Goal: Information Seeking & Learning: Learn about a topic

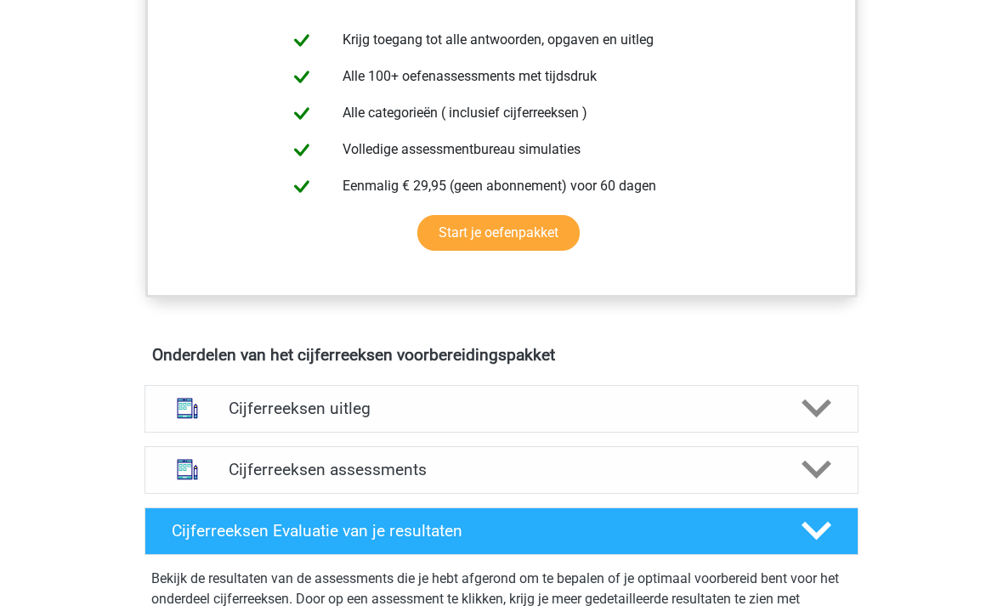
scroll to position [711, 0]
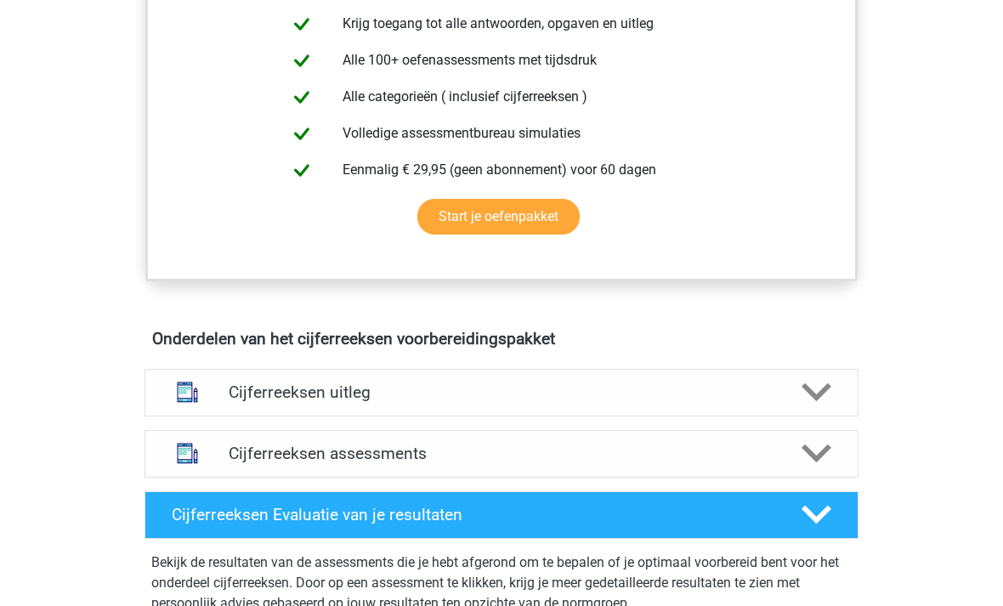
click at [820, 402] on polygon at bounding box center [817, 392] width 30 height 19
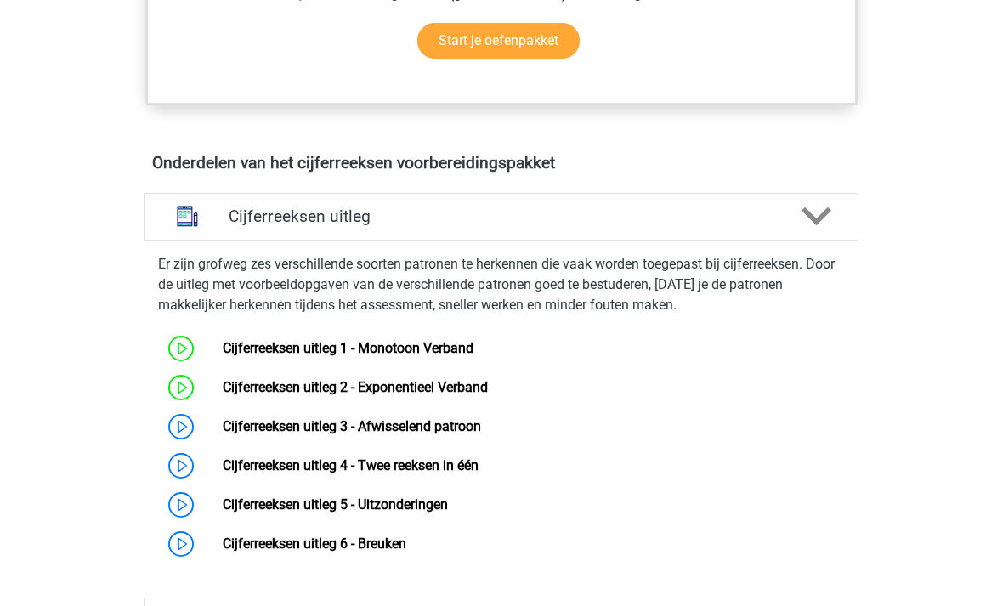
scroll to position [887, 0]
click at [223, 434] on link "Cijferreeksen uitleg 3 - Afwisselend patroon" at bounding box center [352, 426] width 258 height 16
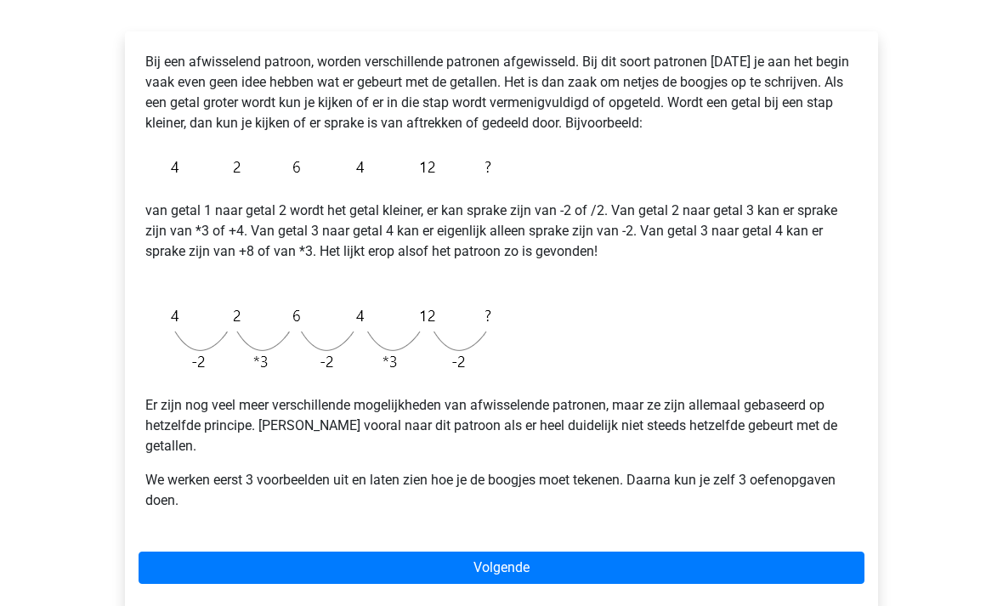
scroll to position [263, 0]
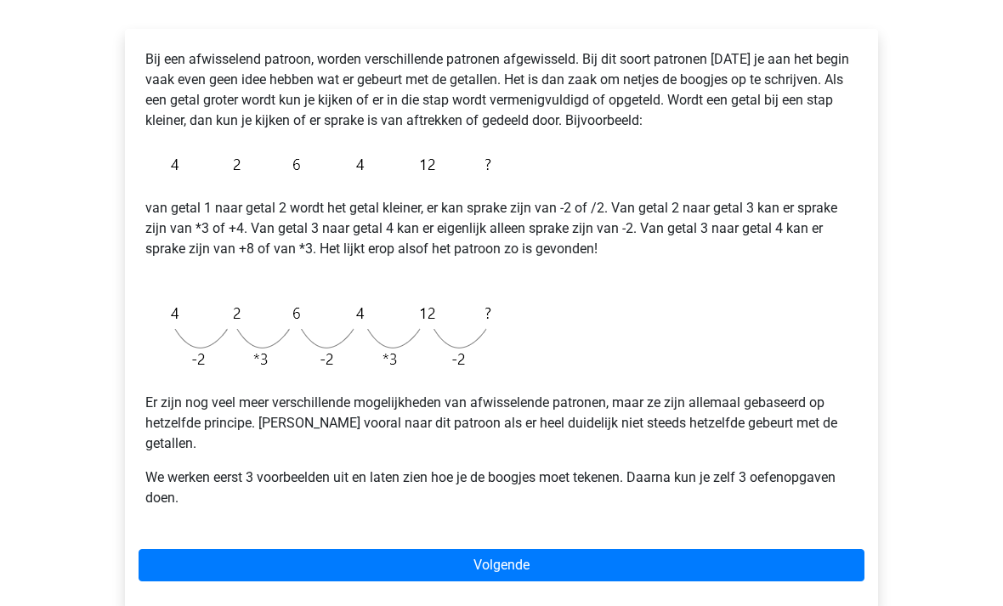
click at [499, 550] on link "Volgende" at bounding box center [502, 566] width 726 height 32
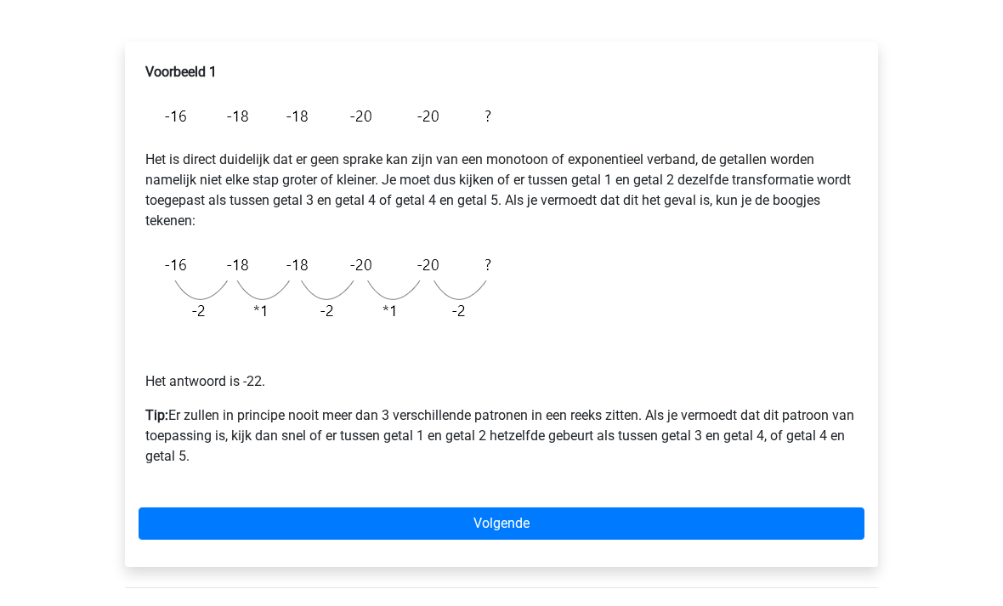
scroll to position [265, 0]
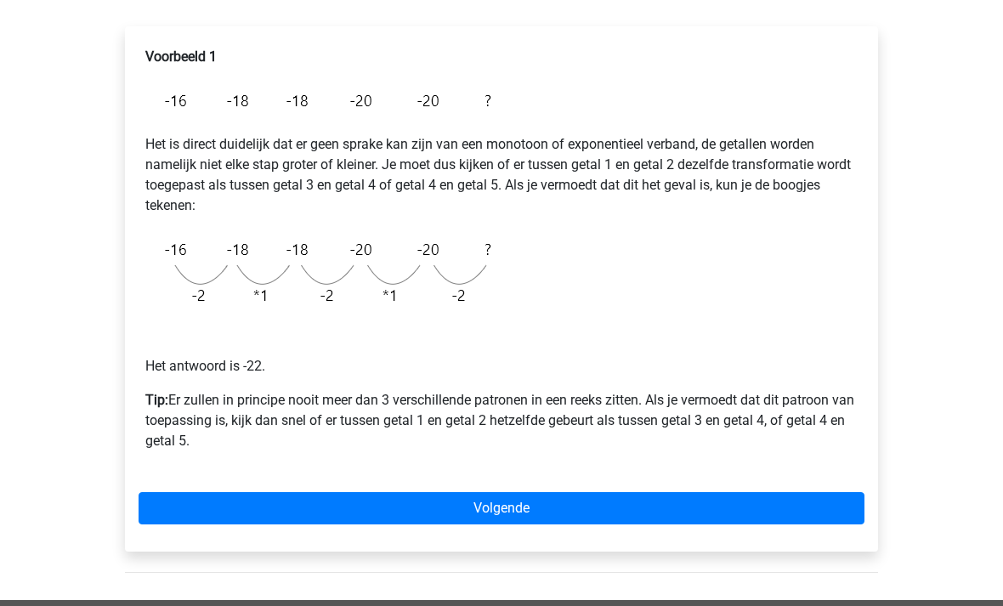
click at [575, 506] on link "Volgende" at bounding box center [502, 509] width 726 height 32
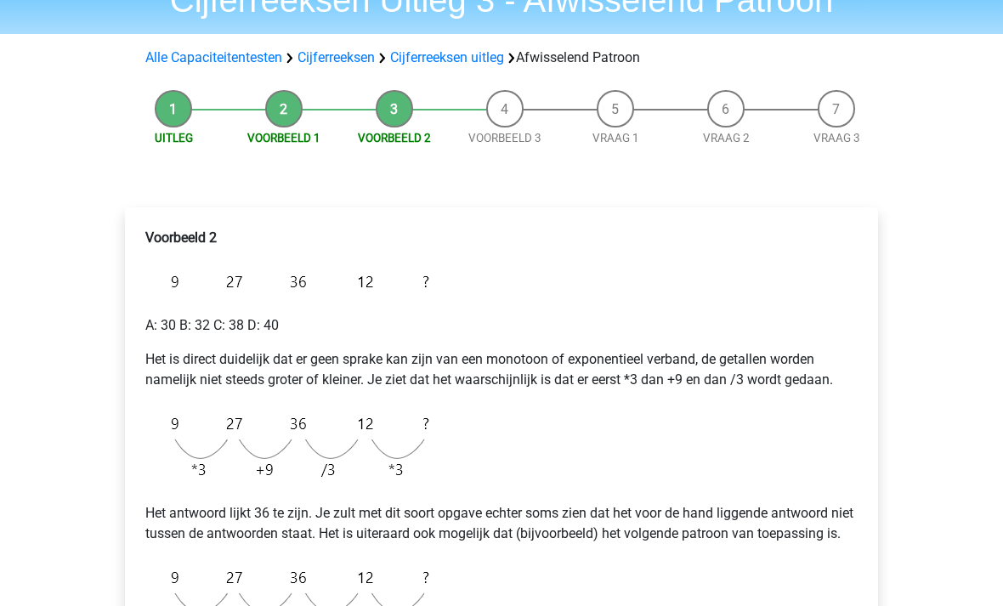
scroll to position [85, 0]
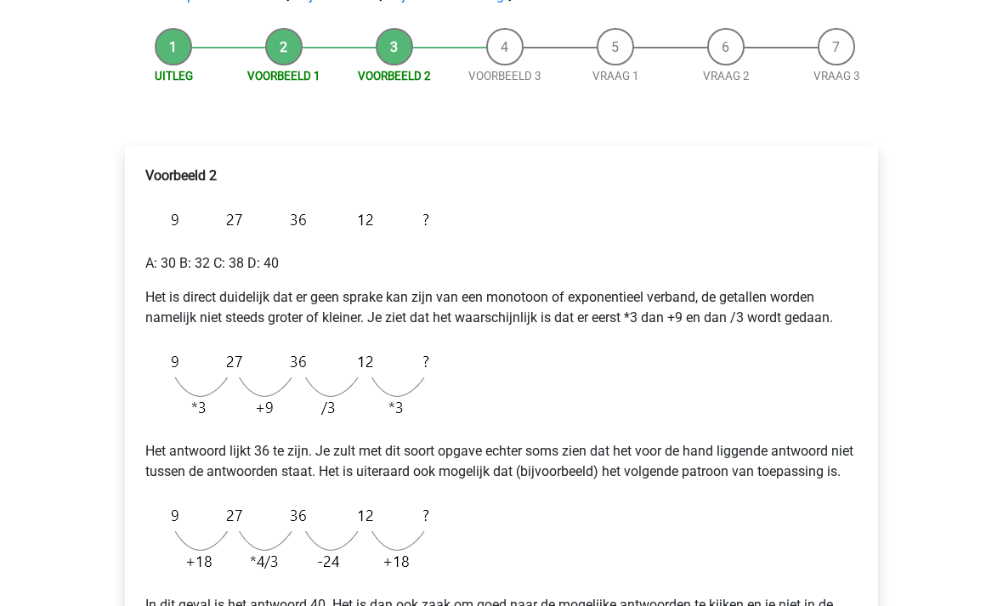
click at [840, 482] on p "Het antwoord lijkt 36 te zijn. Je zult met dit soort opgave echter soms zien da…" at bounding box center [501, 461] width 712 height 41
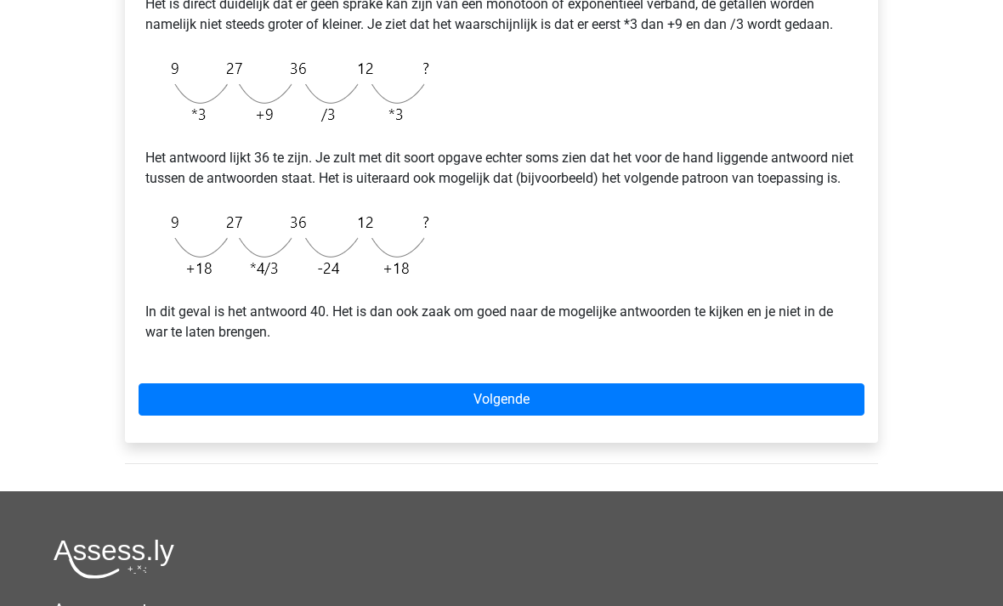
scroll to position [456, 0]
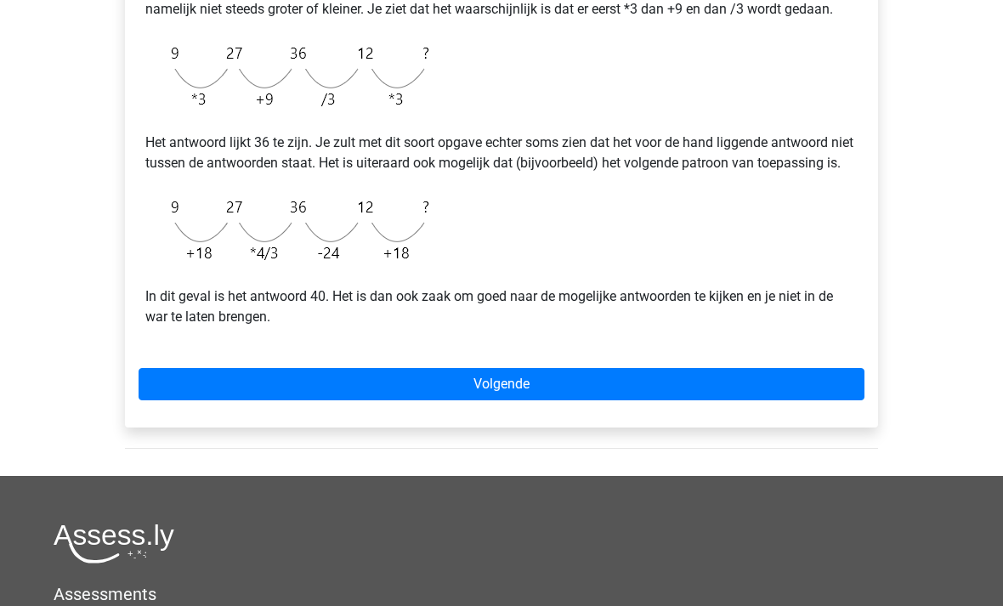
click at [727, 394] on link "Volgende" at bounding box center [502, 384] width 726 height 32
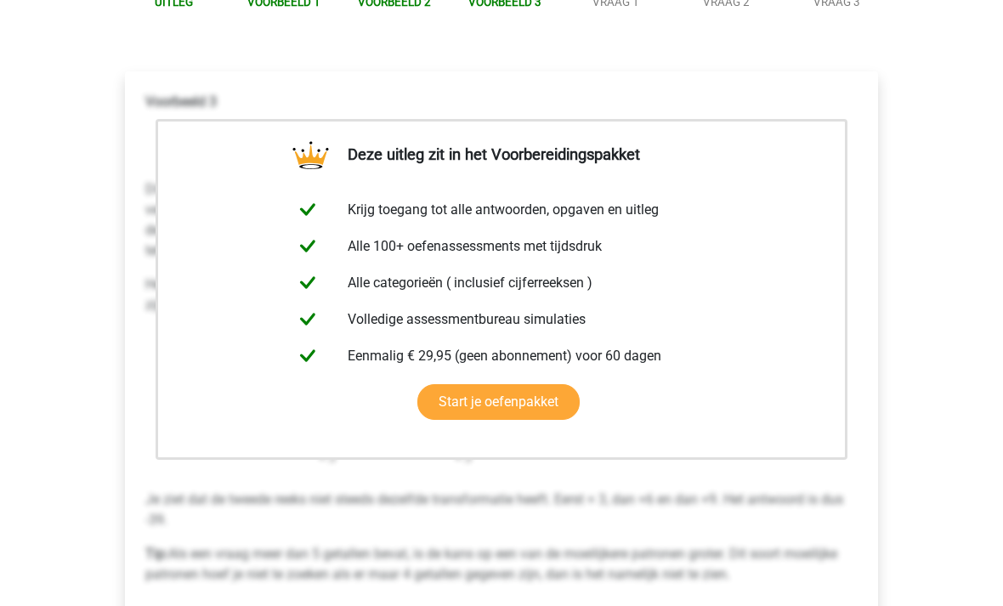
scroll to position [260, 0]
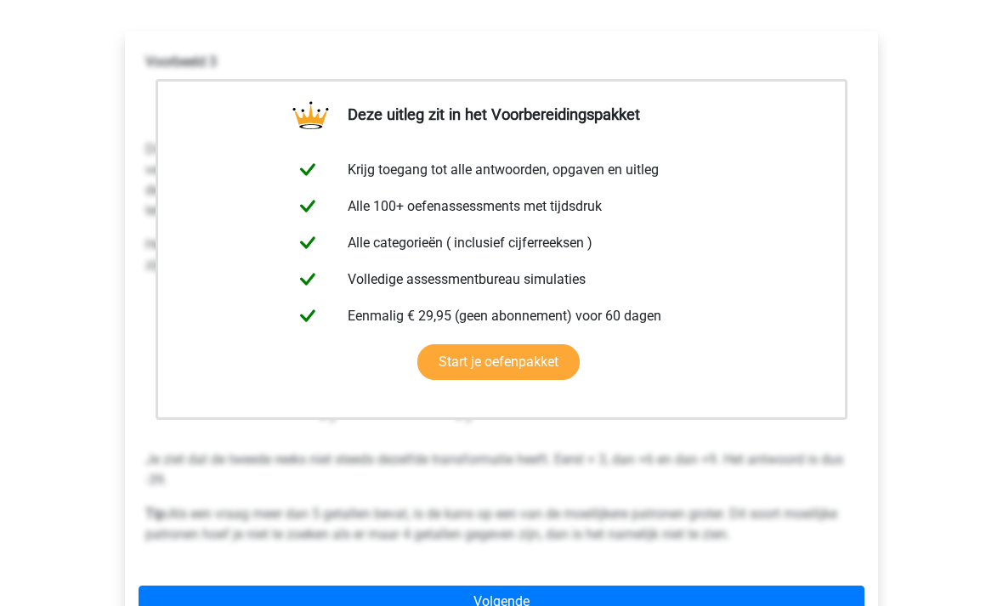
click at [605, 593] on link "Volgende" at bounding box center [502, 602] width 726 height 32
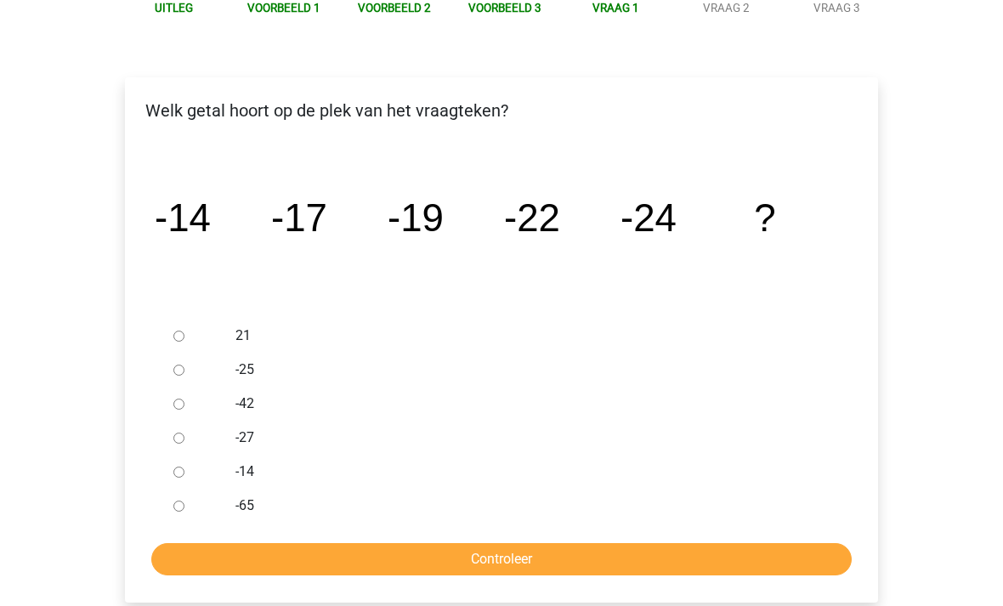
scroll to position [215, 0]
click at [197, 442] on div at bounding box center [195, 438] width 56 height 34
click at [184, 434] on input "-27" at bounding box center [178, 438] width 11 height 11
radio input "true"
click at [559, 564] on input "Controleer" at bounding box center [501, 559] width 700 height 32
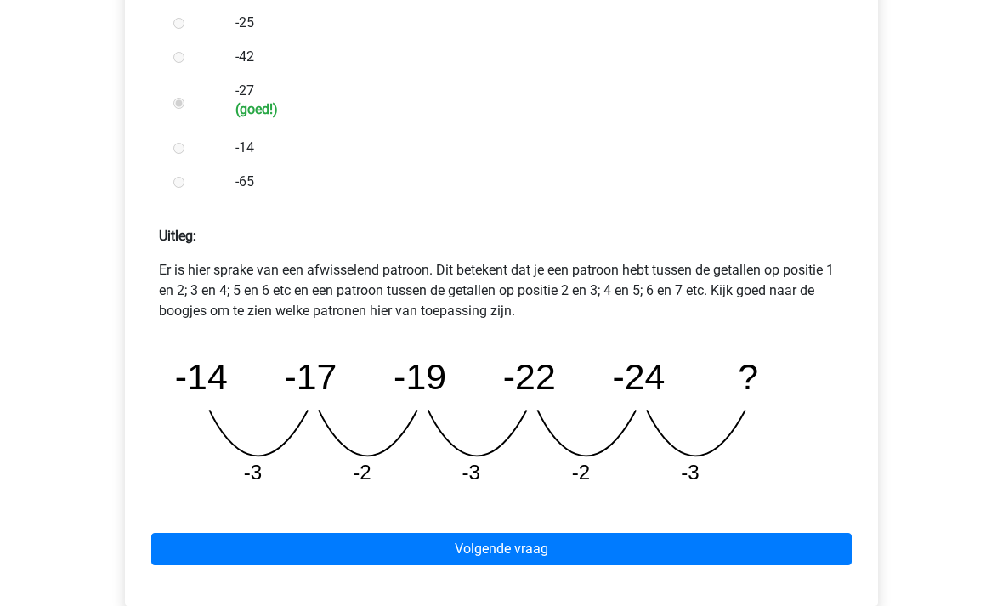
scroll to position [562, 0]
click at [569, 547] on link "Volgende vraag" at bounding box center [501, 549] width 700 height 32
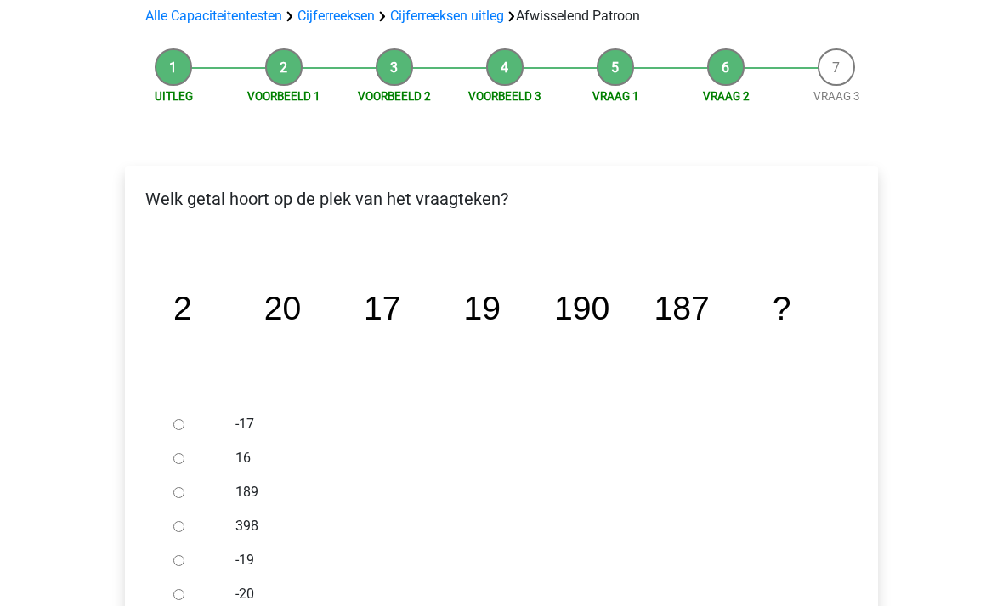
scroll to position [127, 0]
click at [184, 494] on input "189" at bounding box center [178, 492] width 11 height 11
radio input "true"
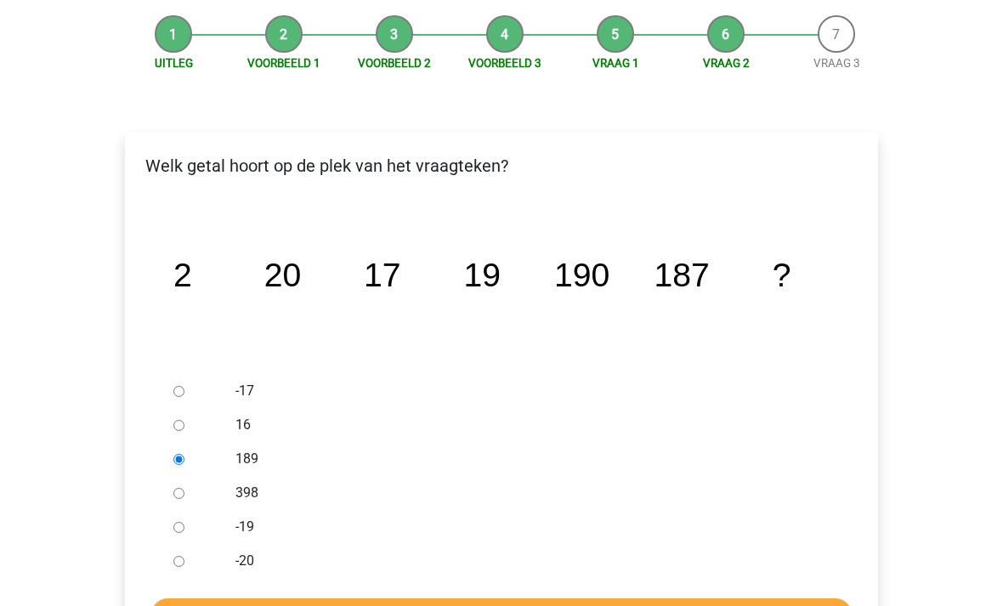
scroll to position [160, 0]
click at [365, 605] on input "Controleer" at bounding box center [501, 614] width 700 height 32
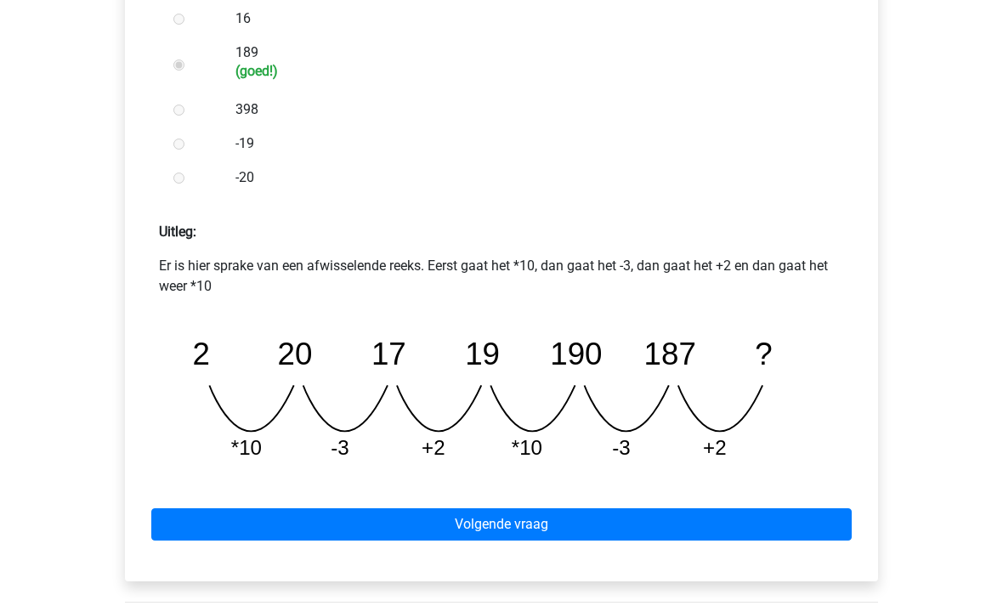
scroll to position [578, 0]
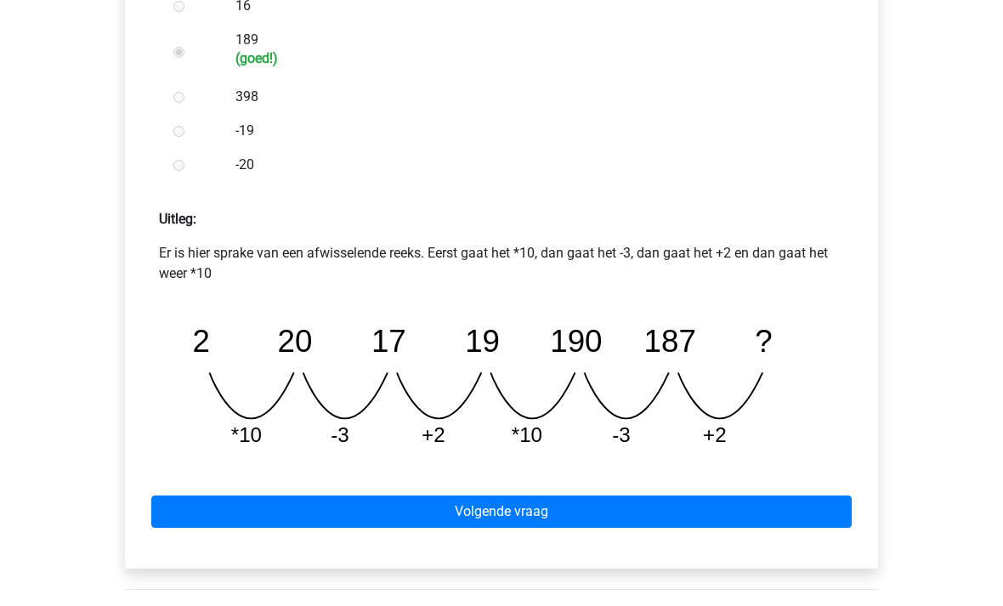
click at [418, 508] on link "Volgende vraag" at bounding box center [501, 512] width 700 height 32
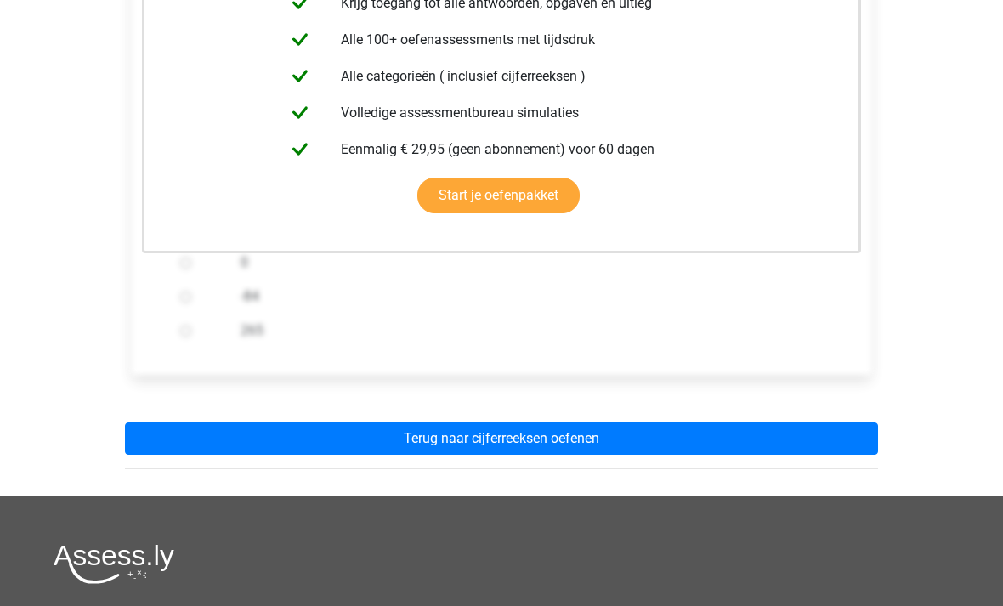
scroll to position [393, 0]
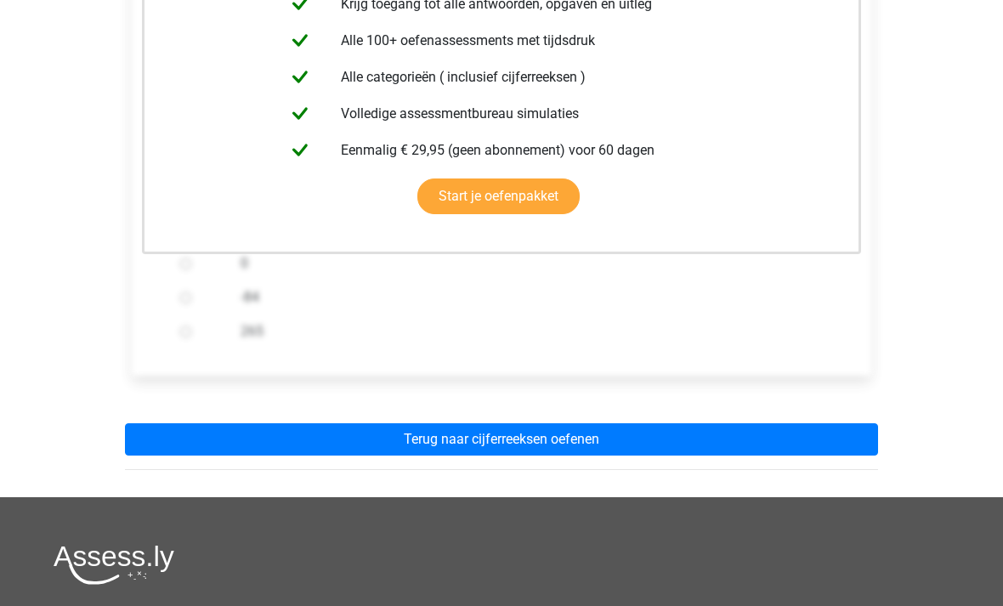
click at [582, 452] on link "Terug naar cijferreeksen oefenen" at bounding box center [501, 439] width 753 height 32
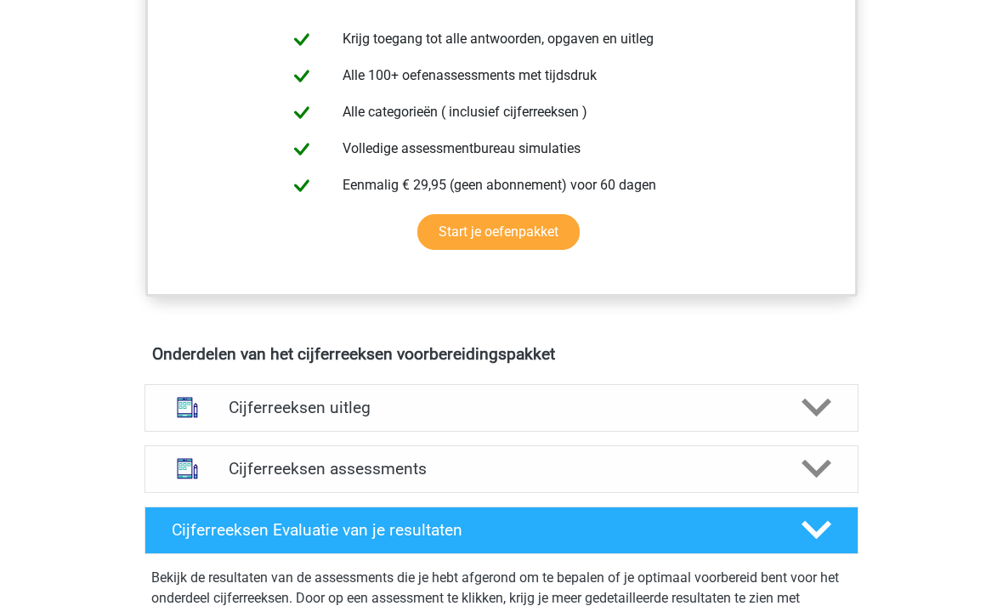
scroll to position [695, 0]
click at [561, 417] on h4 "Cijferreeksen uitleg" at bounding box center [502, 408] width 546 height 20
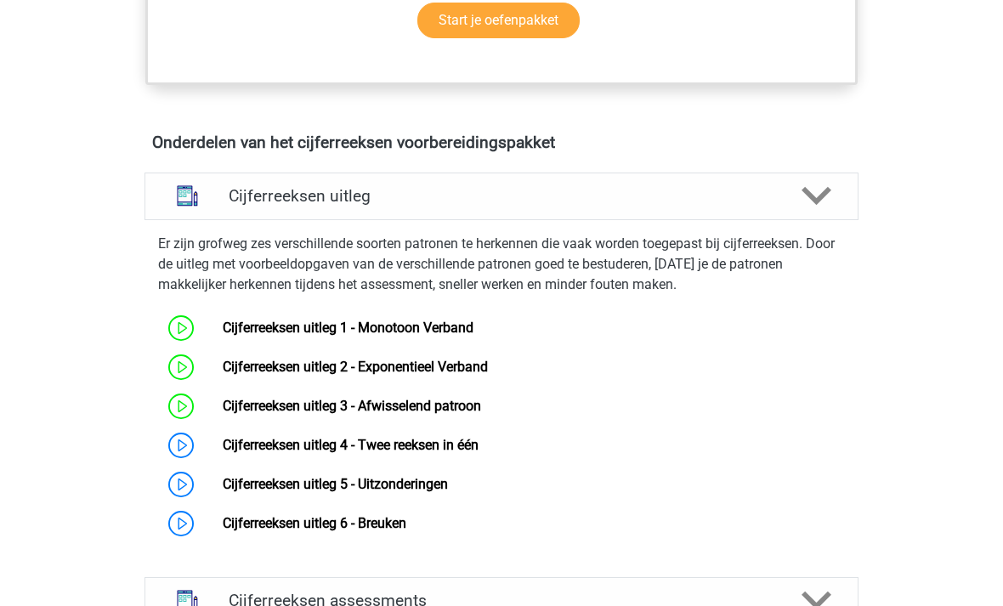
scroll to position [907, 0]
click at [473, 453] on link "Cijferreeksen uitleg 4 - Twee reeksen in één" at bounding box center [351, 445] width 256 height 16
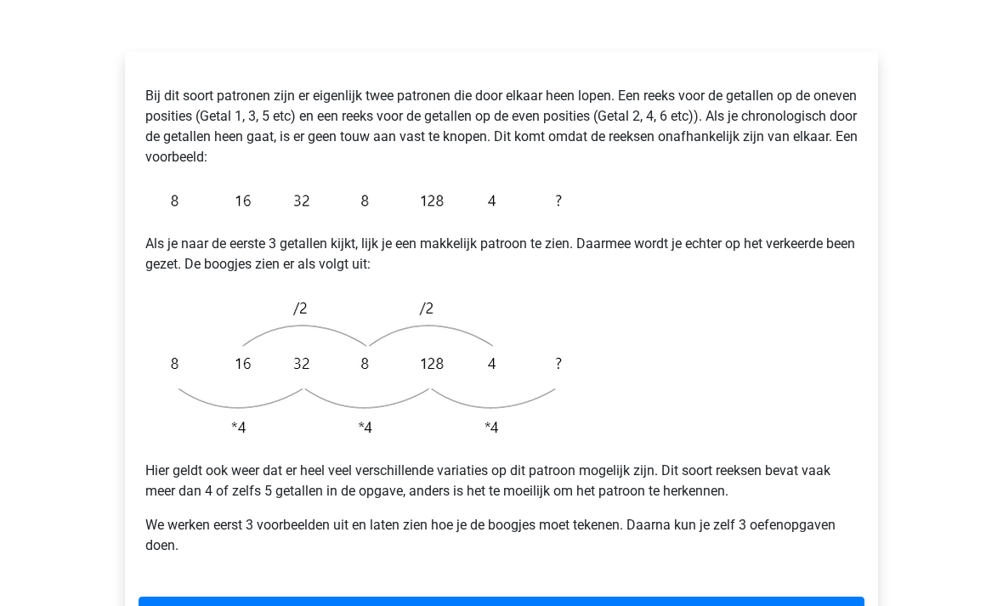
scroll to position [281, 0]
click at [698, 597] on link "Volgende" at bounding box center [502, 613] width 726 height 32
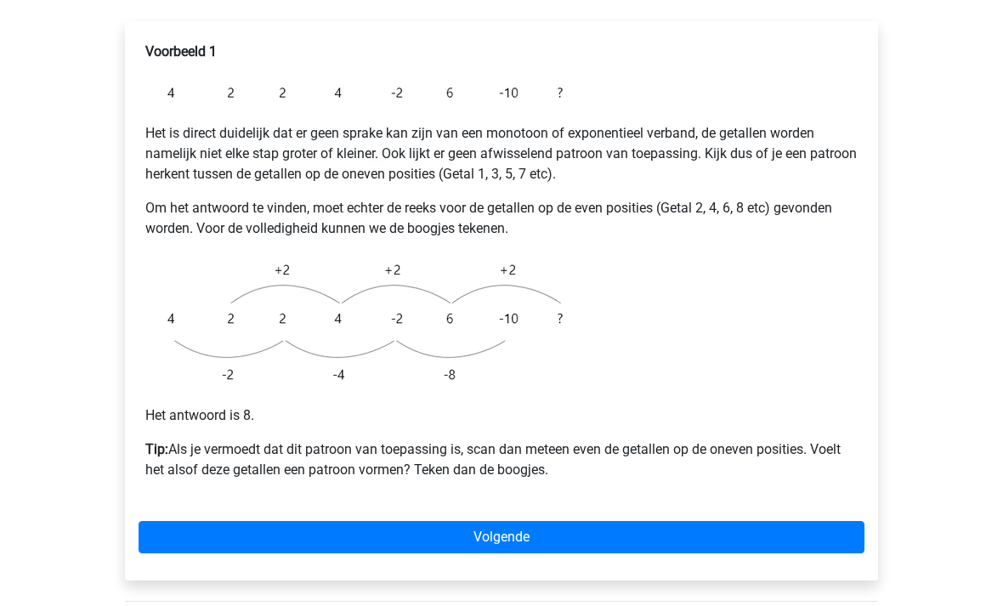
scroll to position [312, 0]
click at [695, 521] on link "Volgende" at bounding box center [502, 537] width 726 height 32
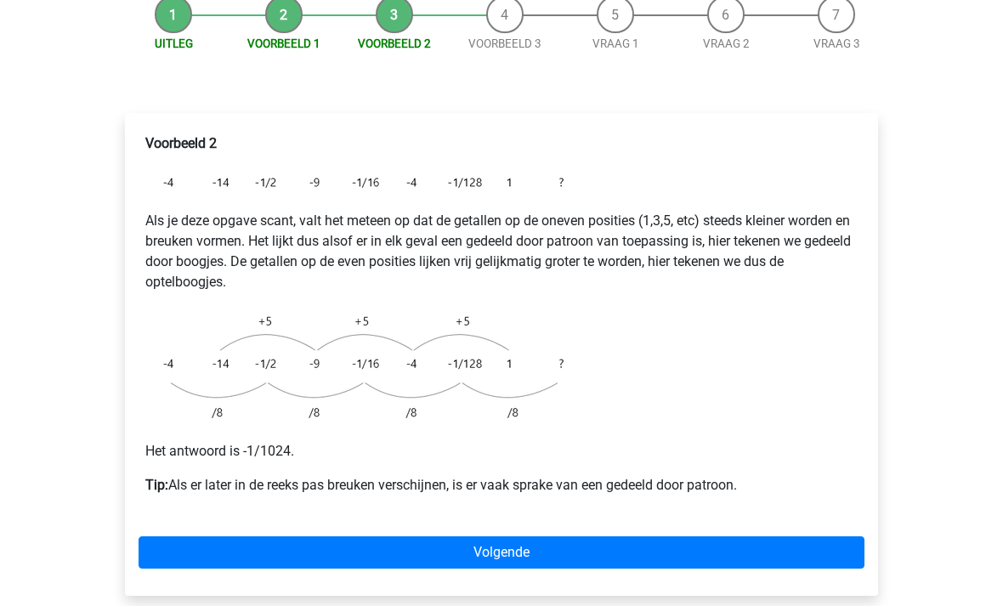
scroll to position [217, 0]
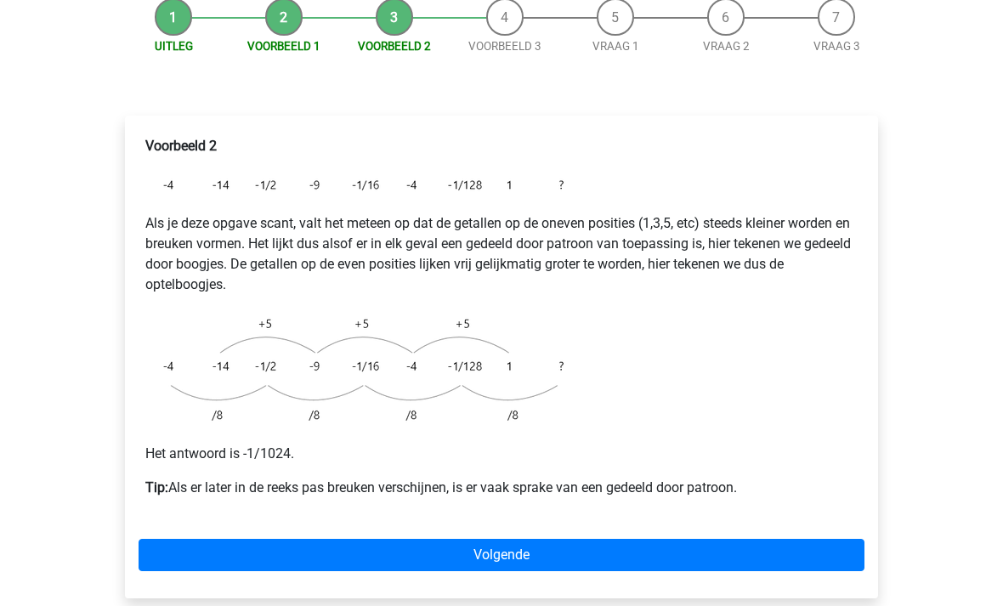
click at [527, 540] on link "Volgende" at bounding box center [502, 556] width 726 height 32
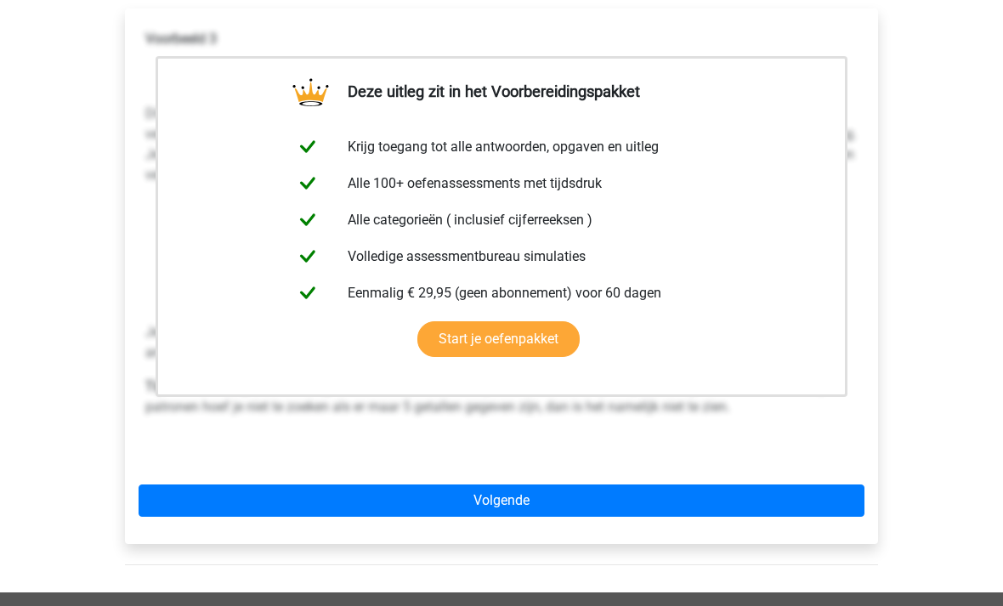
scroll to position [320, 0]
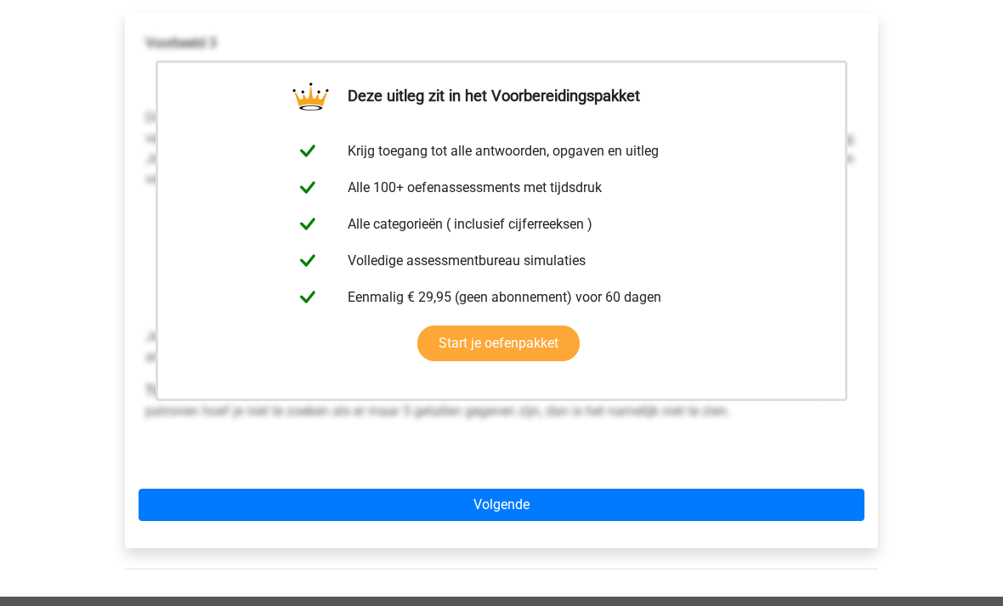
click at [573, 490] on link "Volgende" at bounding box center [502, 506] width 726 height 32
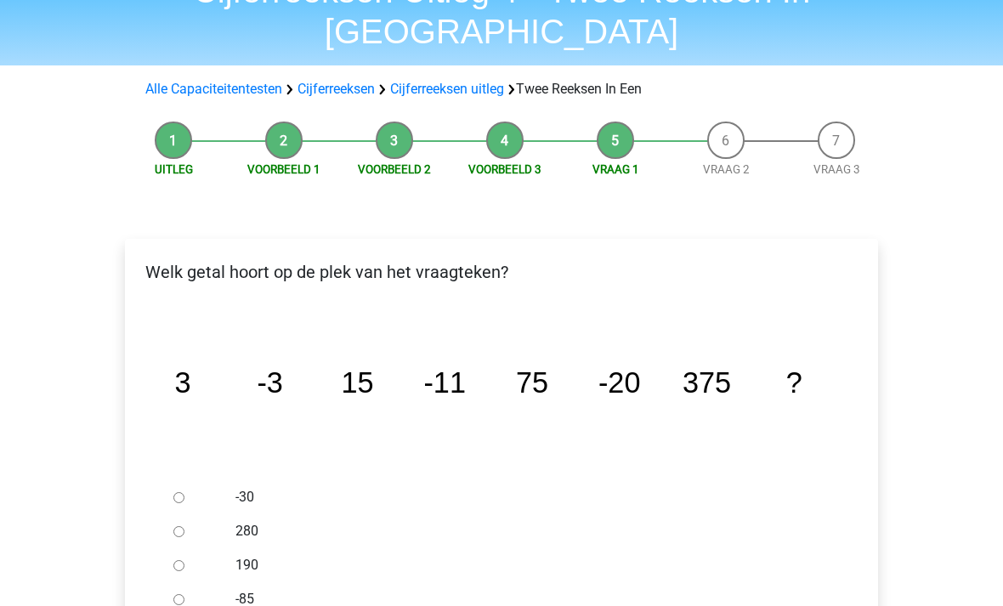
scroll to position [97, 0]
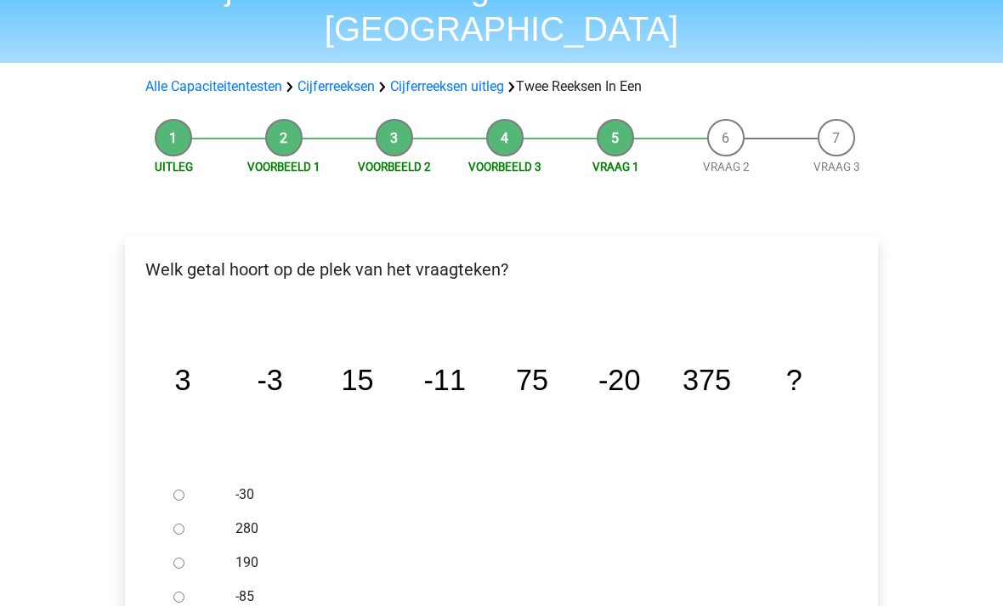
click at [182, 490] on input "-30" at bounding box center [178, 495] width 11 height 11
radio input "true"
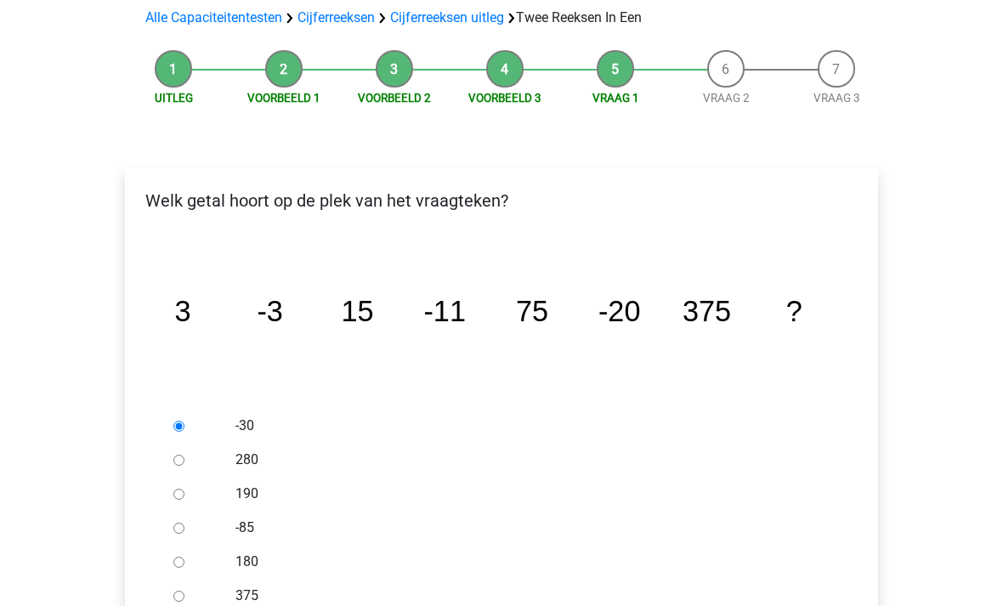
scroll to position [175, 0]
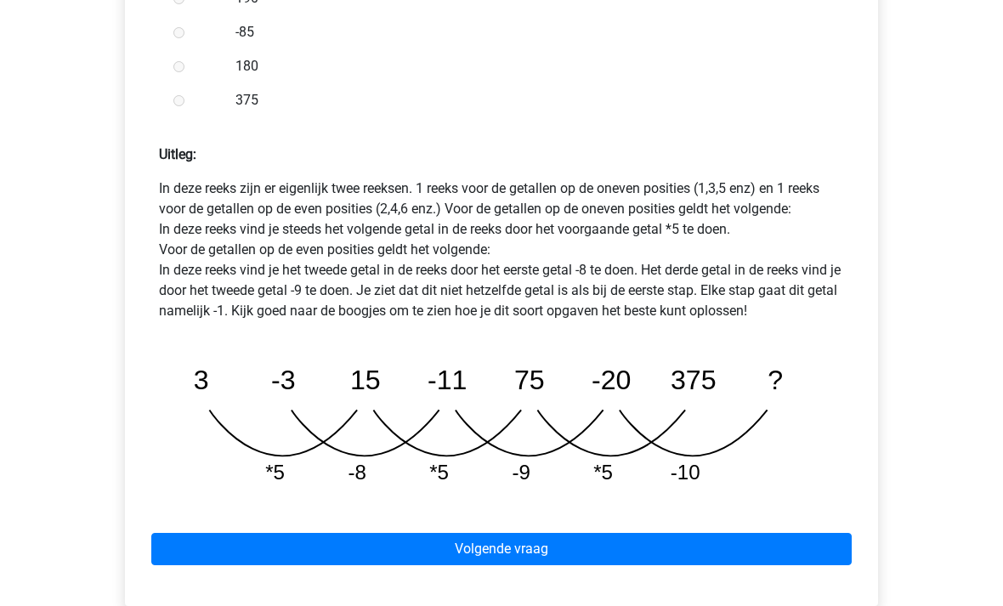
scroll to position [687, 0]
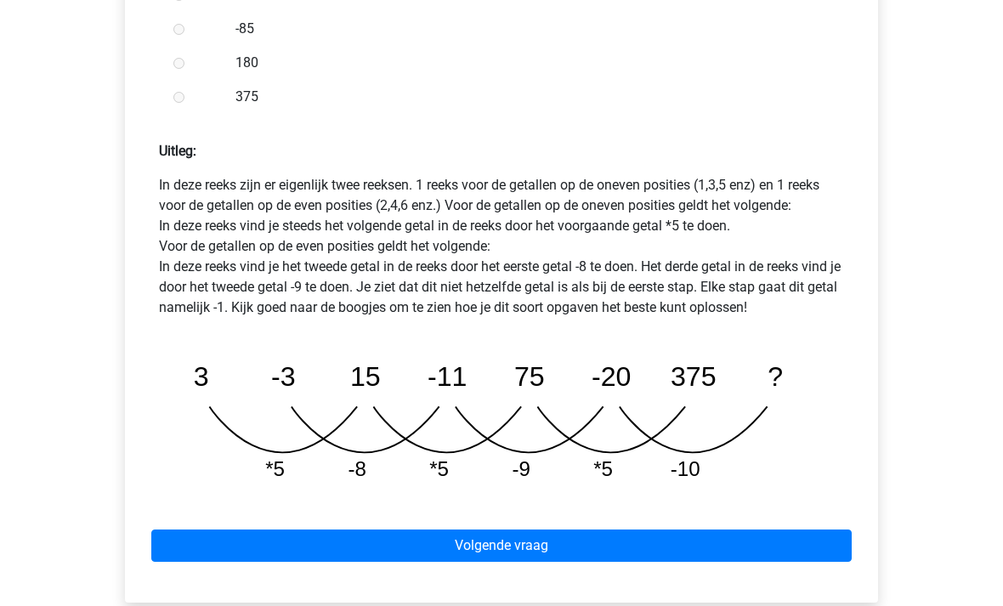
click at [580, 530] on link "Volgende vraag" at bounding box center [501, 546] width 700 height 32
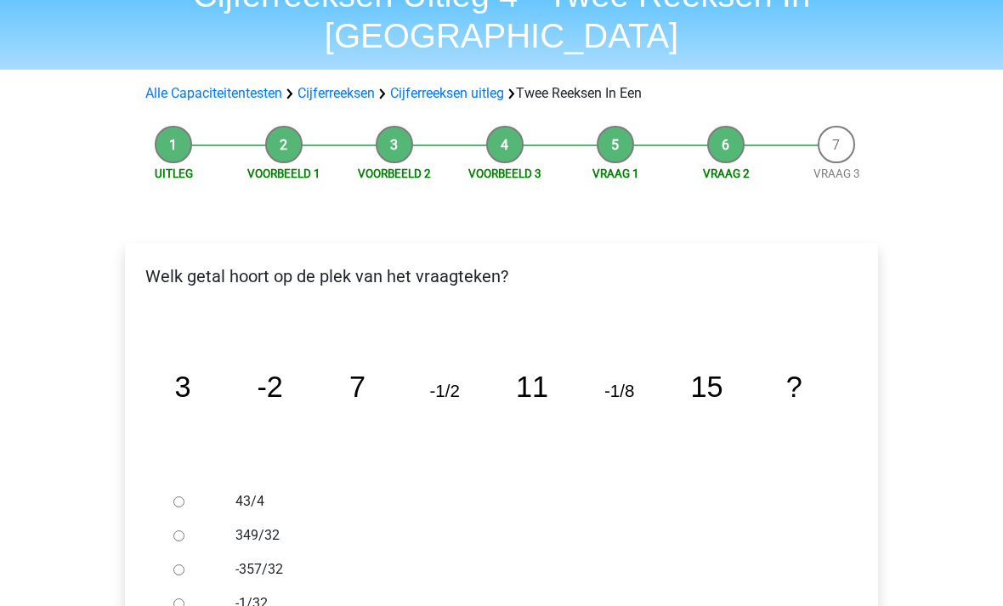
scroll to position [88, 0]
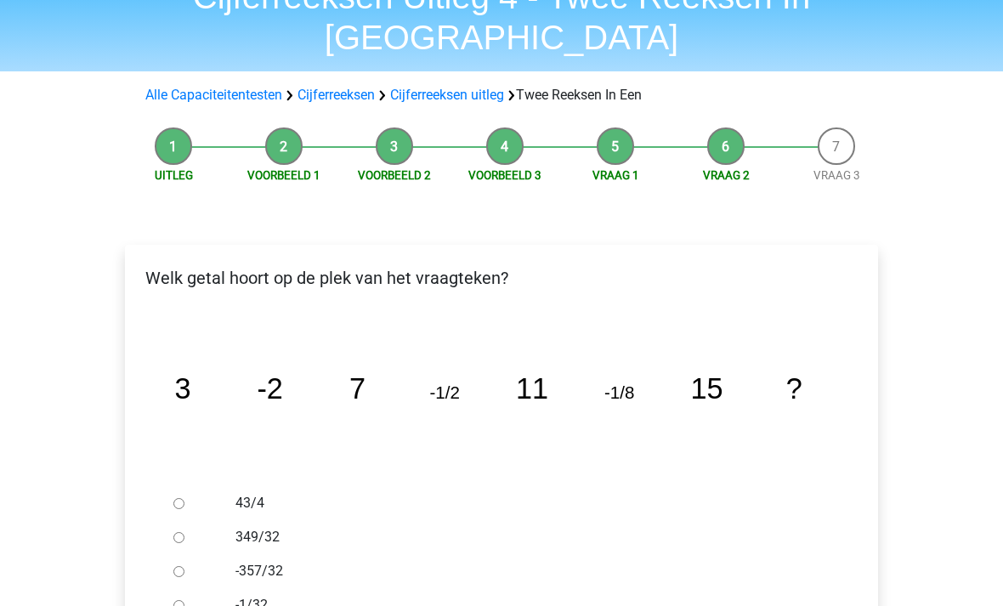
click at [268, 595] on label "-1/32" at bounding box center [529, 605] width 588 height 20
click at [184, 600] on input "-1/32" at bounding box center [178, 605] width 11 height 11
radio input "true"
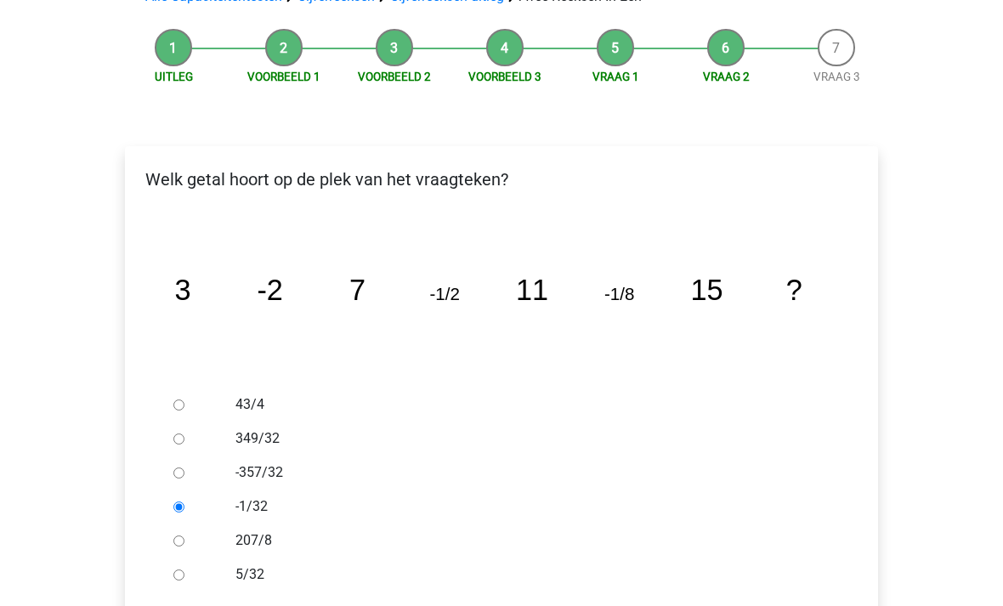
scroll to position [186, 0]
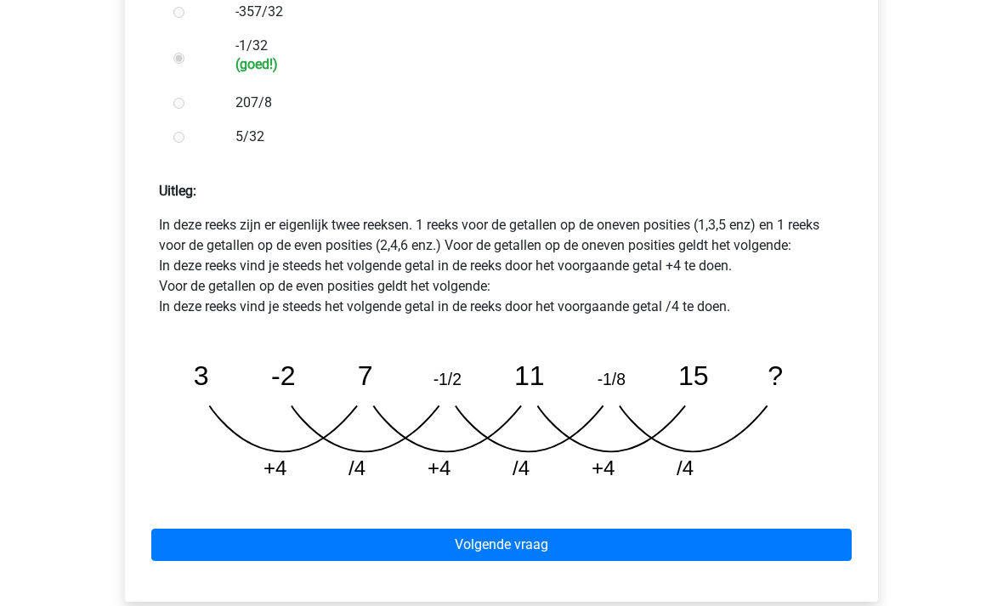
scroll to position [646, 0]
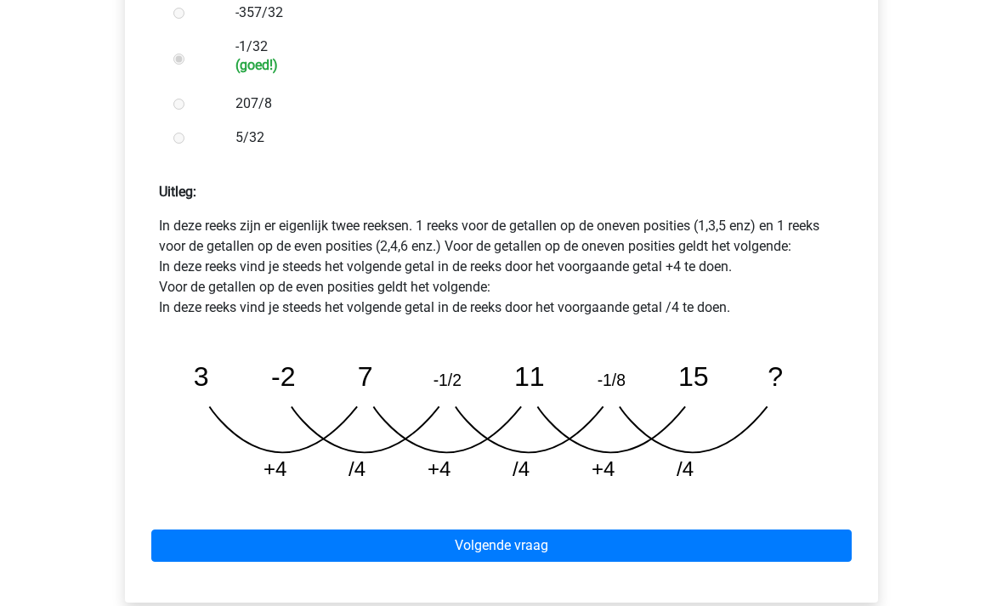
click at [538, 530] on link "Volgende vraag" at bounding box center [501, 546] width 700 height 32
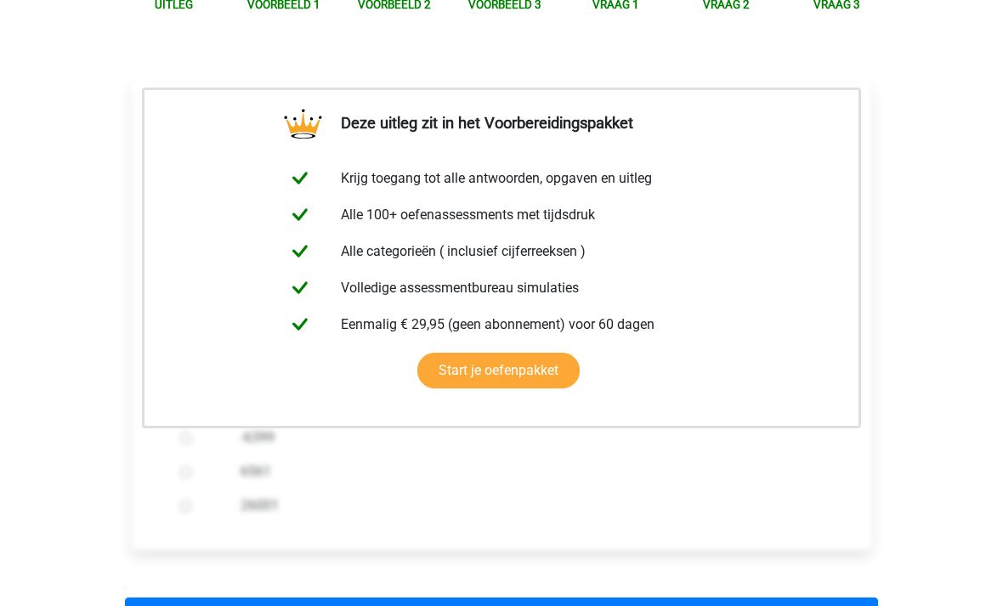
scroll to position [275, 0]
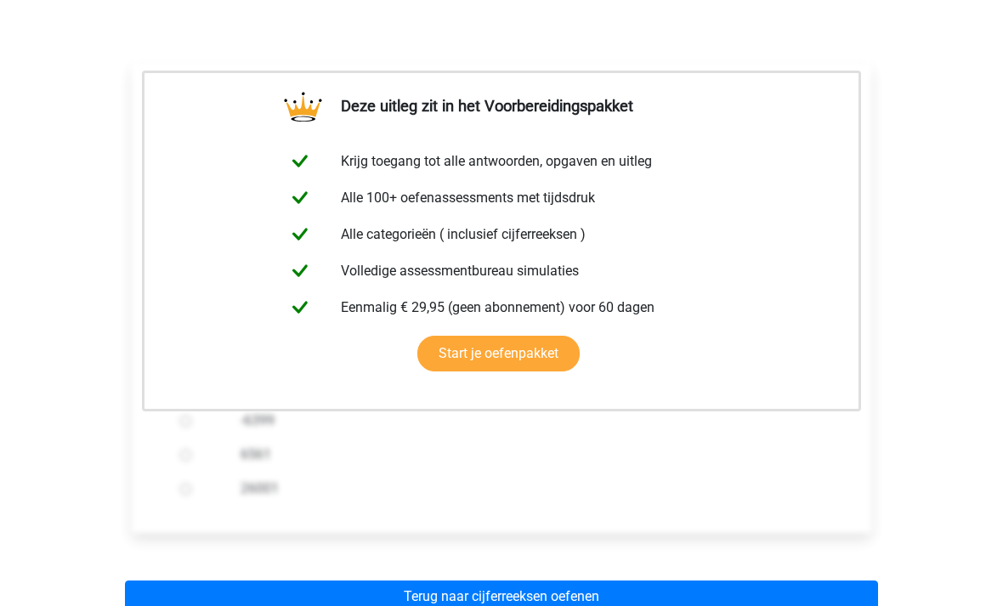
click at [560, 581] on link "Terug naar cijferreeksen oefenen" at bounding box center [501, 597] width 753 height 32
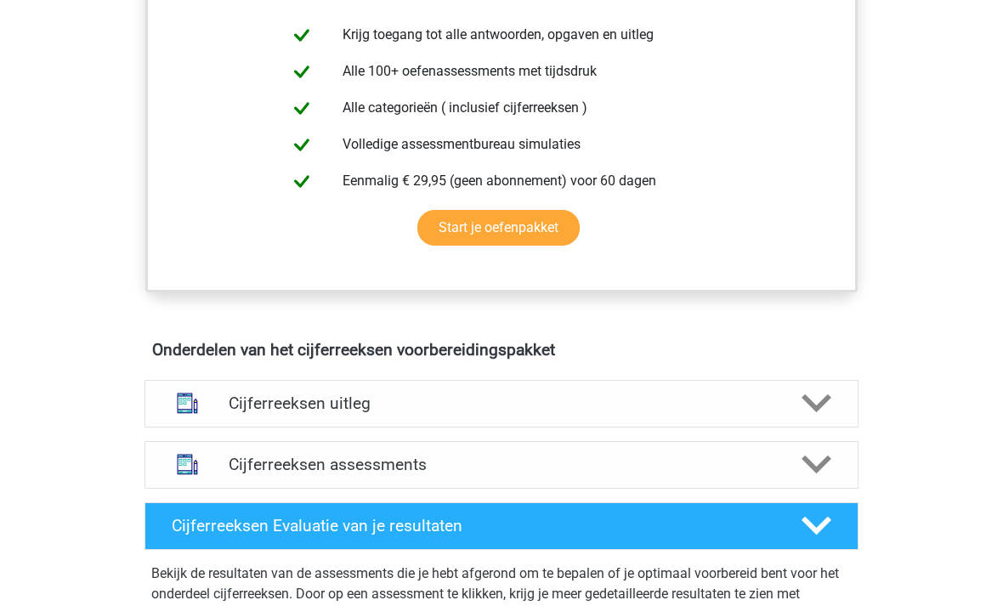
click at [643, 413] on h4 "Cijferreeksen uitleg" at bounding box center [502, 404] width 546 height 20
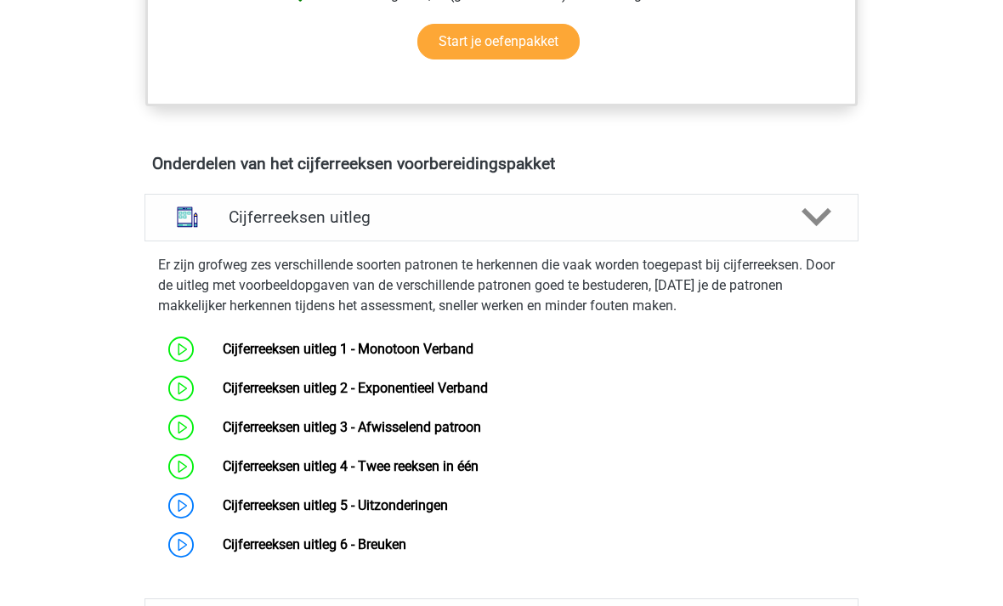
scroll to position [886, 0]
click at [448, 513] on link "Cijferreeksen uitleg 5 - Uitzonderingen" at bounding box center [335, 505] width 225 height 16
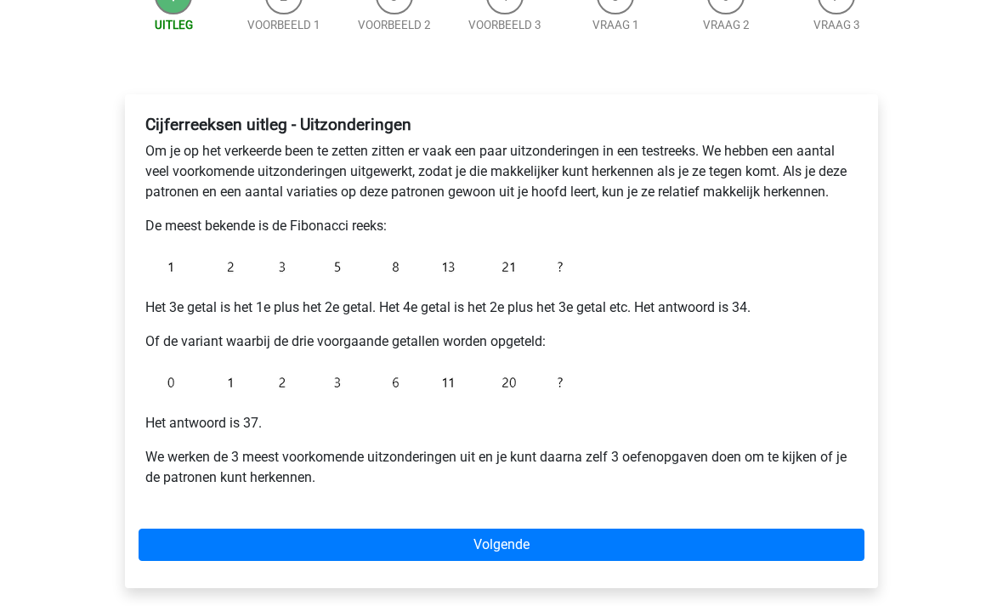
scroll to position [198, 0]
click at [807, 531] on link "Volgende" at bounding box center [502, 545] width 726 height 32
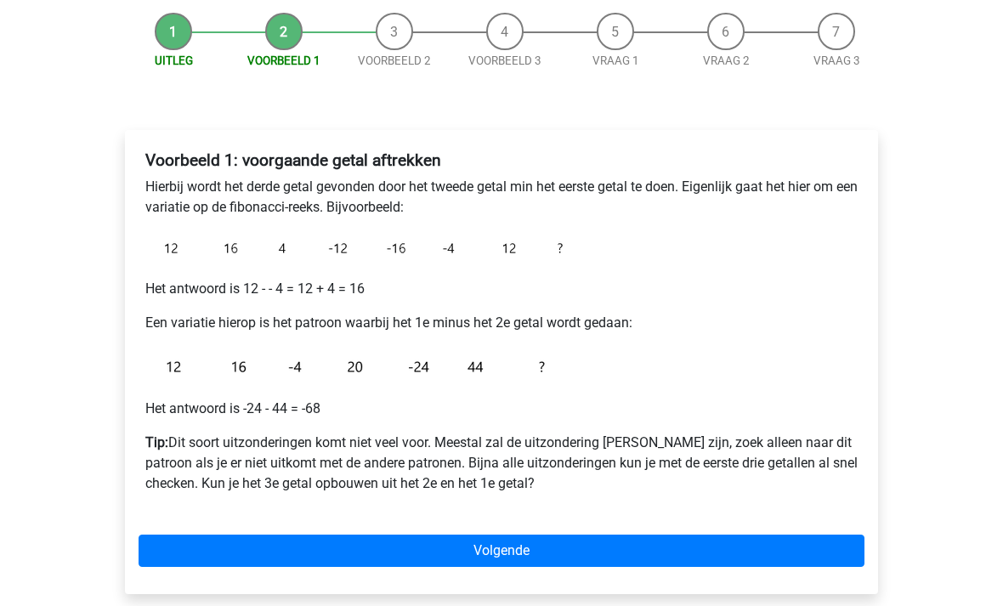
scroll to position [160, 0]
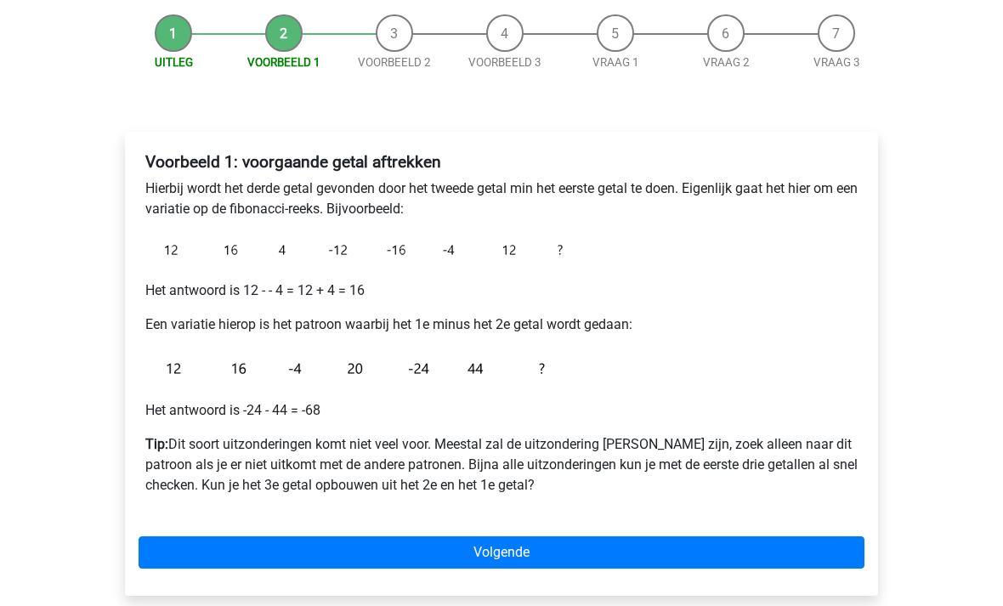
click at [685, 549] on link "Volgende" at bounding box center [502, 553] width 726 height 32
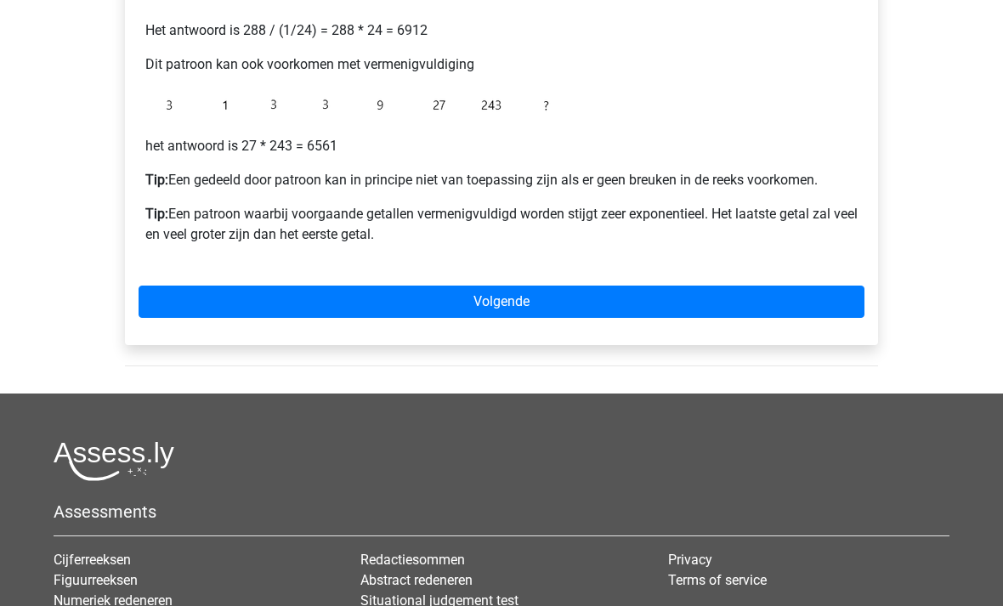
scroll to position [519, 0]
click at [654, 297] on link "Volgende" at bounding box center [502, 302] width 726 height 32
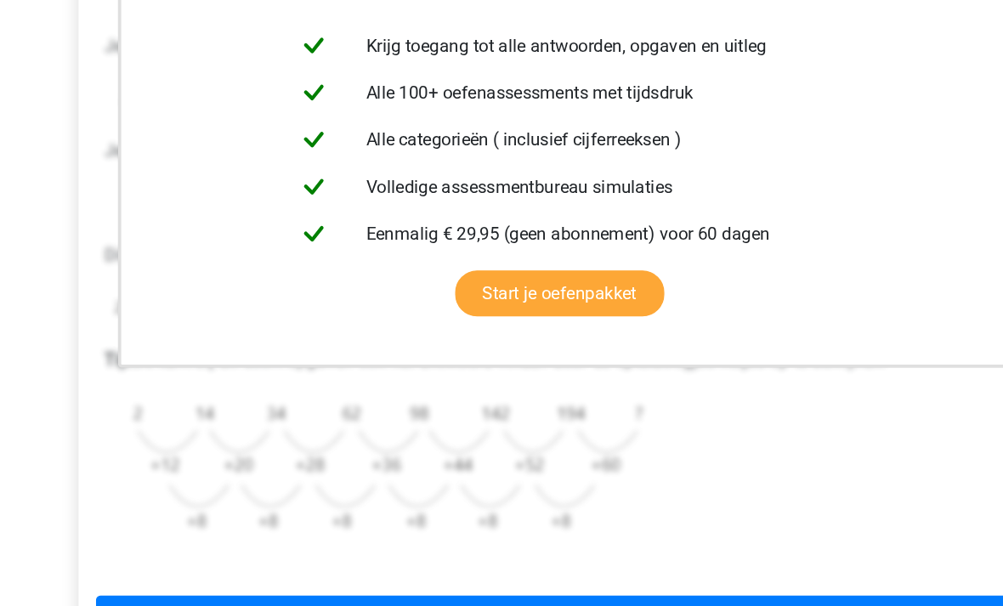
scroll to position [303, 0]
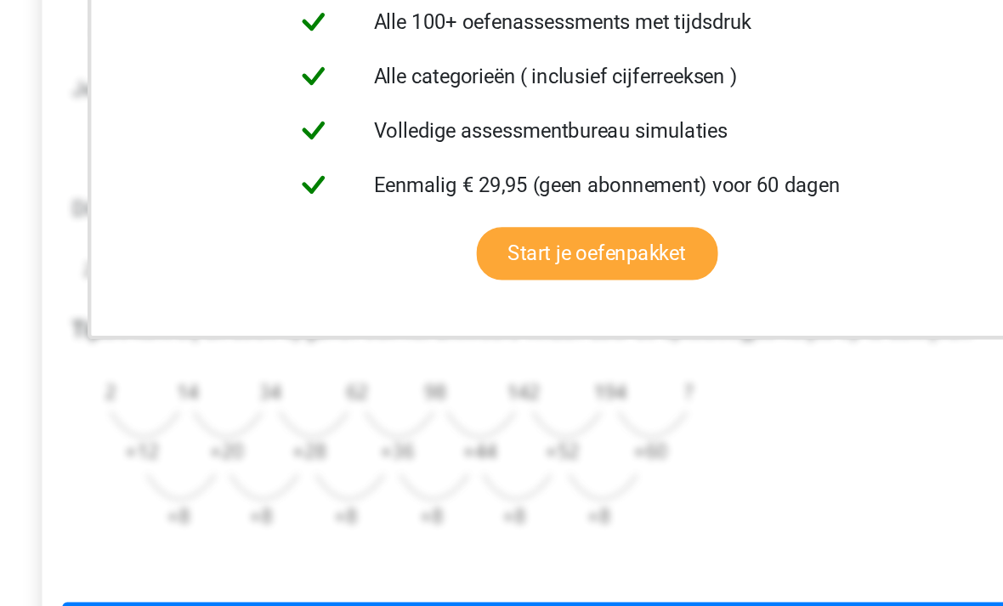
click at [411, 554] on link "Volgende" at bounding box center [502, 570] width 726 height 32
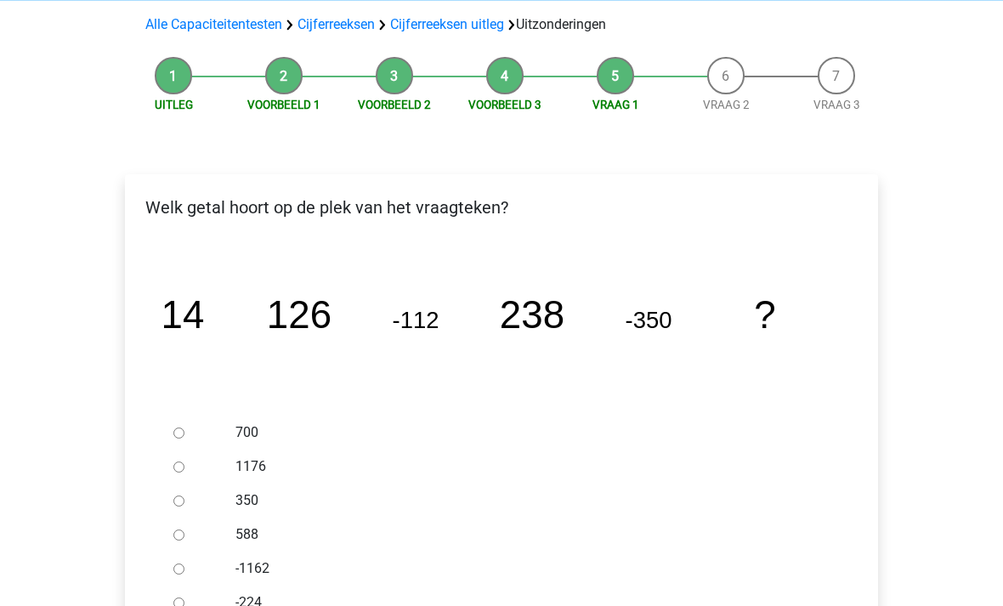
scroll to position [123, 0]
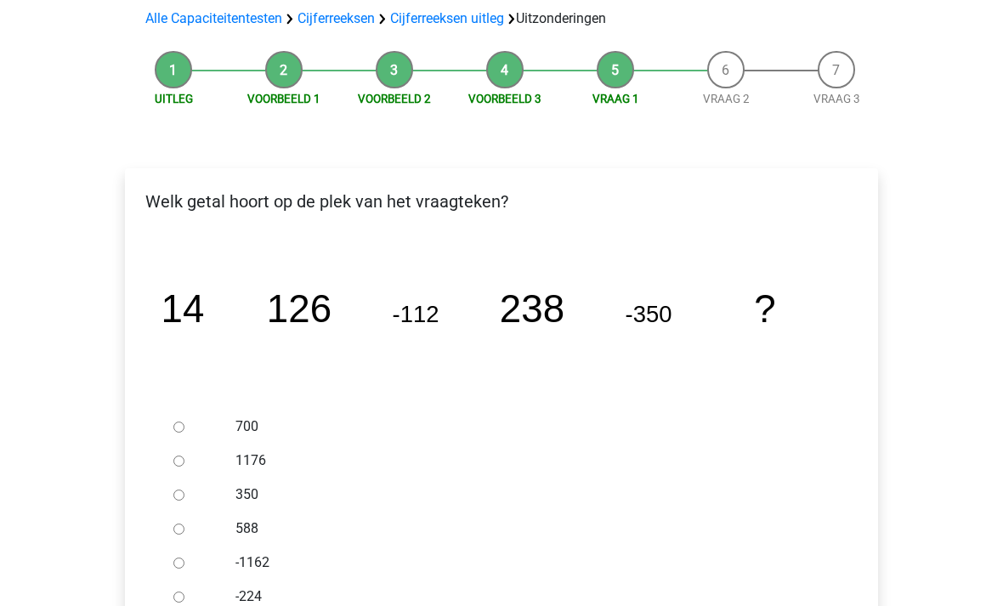
click at [194, 522] on div at bounding box center [195, 530] width 56 height 34
click at [191, 524] on div at bounding box center [195, 530] width 56 height 34
click at [196, 533] on div at bounding box center [195, 530] width 56 height 34
click at [269, 522] on label "588" at bounding box center [529, 529] width 588 height 20
click at [184, 524] on input "588" at bounding box center [178, 529] width 11 height 11
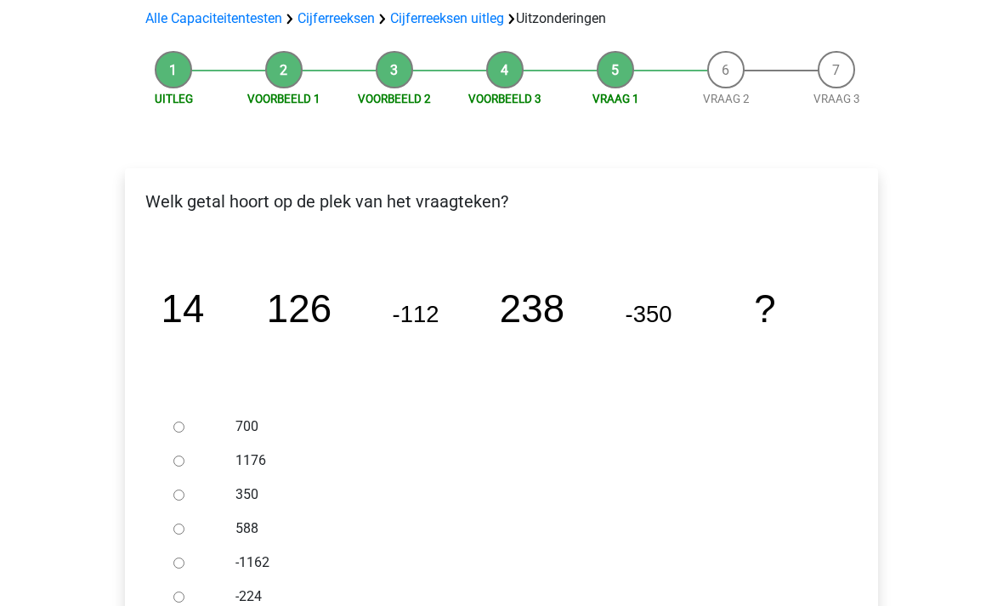
radio input "true"
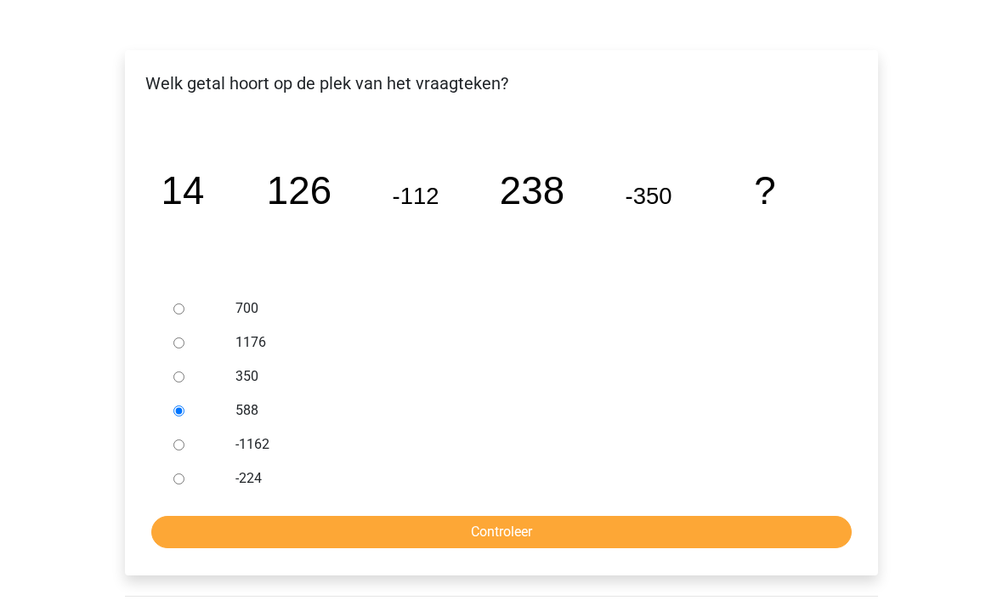
scroll to position [244, 0]
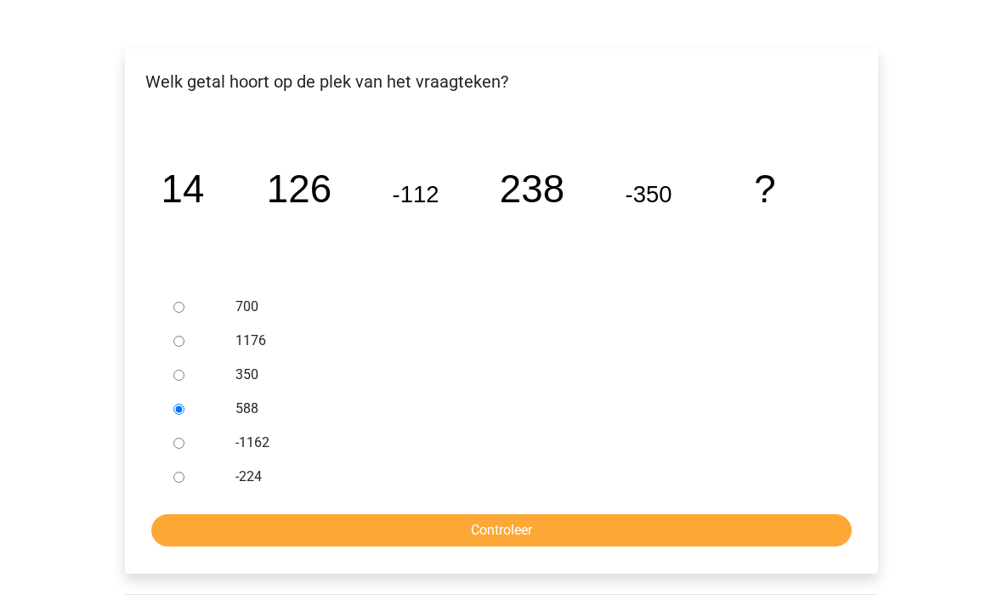
click at [513, 529] on input "Controleer" at bounding box center [501, 530] width 700 height 32
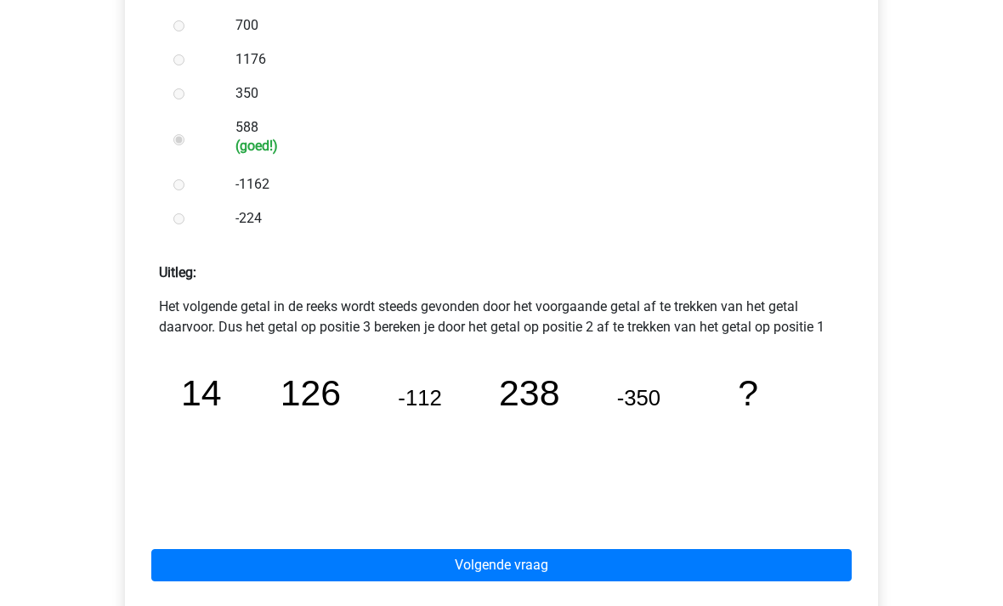
scroll to position [539, 0]
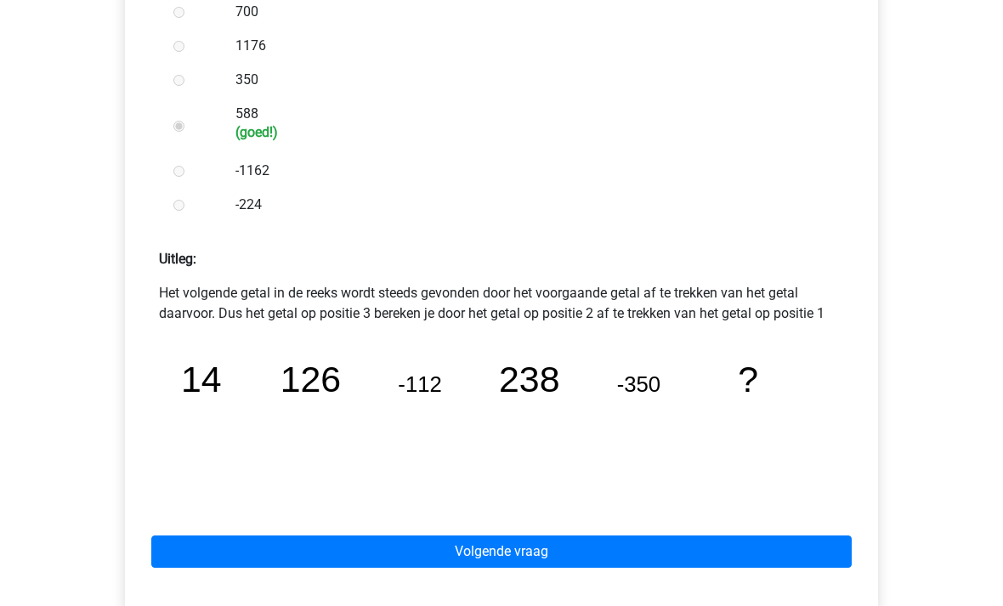
click at [581, 552] on link "Volgende vraag" at bounding box center [501, 551] width 700 height 32
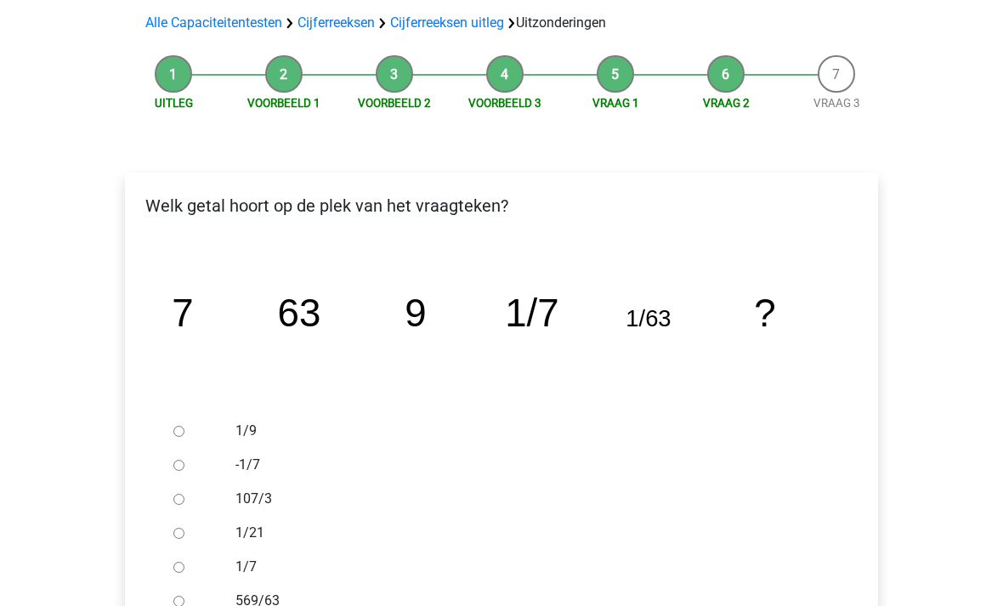
scroll to position [118, 0]
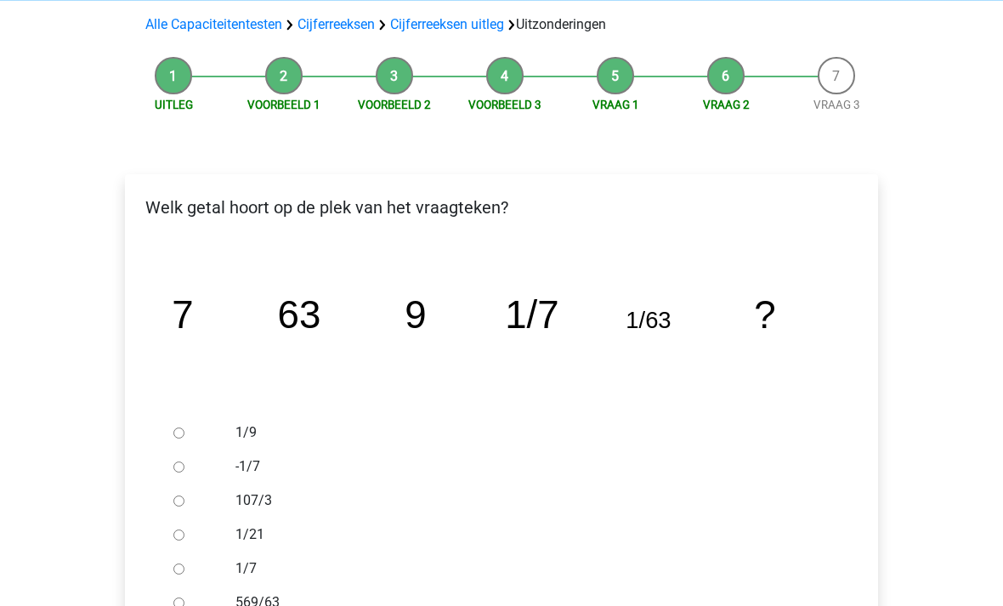
click at [190, 428] on div at bounding box center [195, 433] width 56 height 34
click at [212, 416] on div at bounding box center [195, 433] width 56 height 34
click at [189, 425] on div at bounding box center [195, 433] width 56 height 34
click at [190, 423] on div at bounding box center [195, 433] width 56 height 34
click at [251, 427] on label "1/9" at bounding box center [529, 432] width 588 height 20
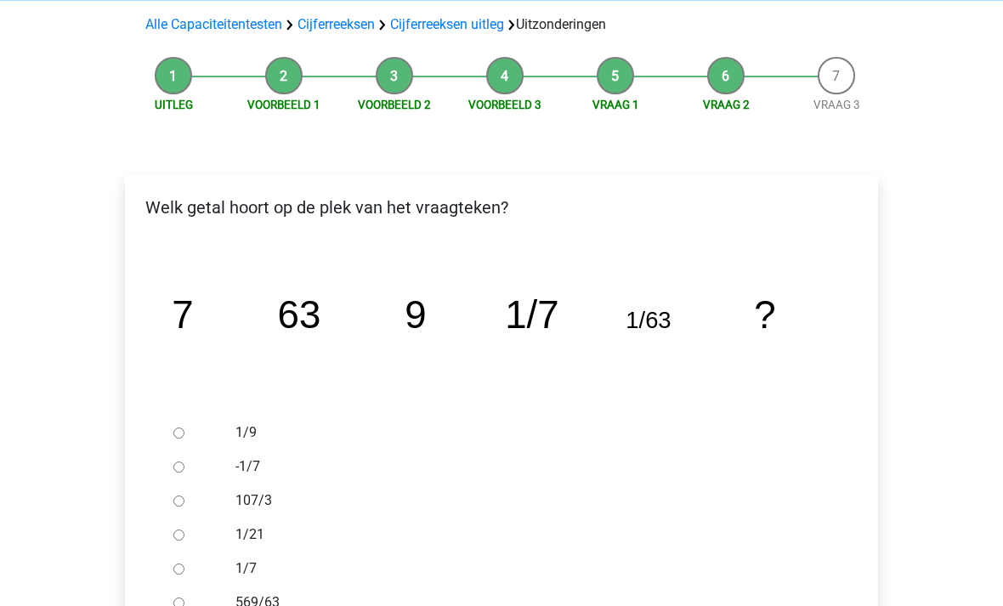
click at [184, 428] on input "1/9" at bounding box center [178, 433] width 11 height 11
radio input "true"
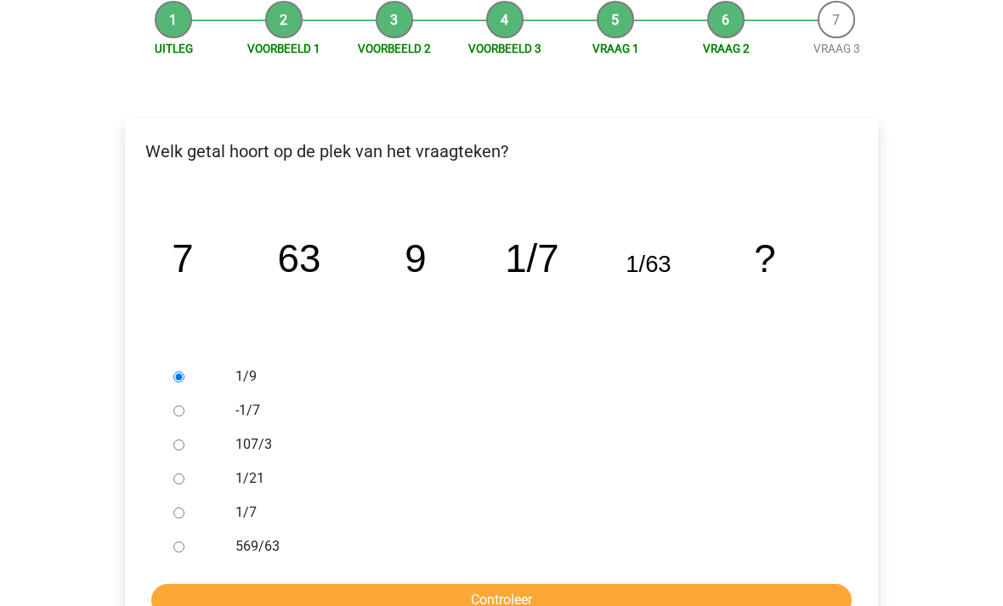
click at [385, 603] on input "Controleer" at bounding box center [501, 601] width 700 height 32
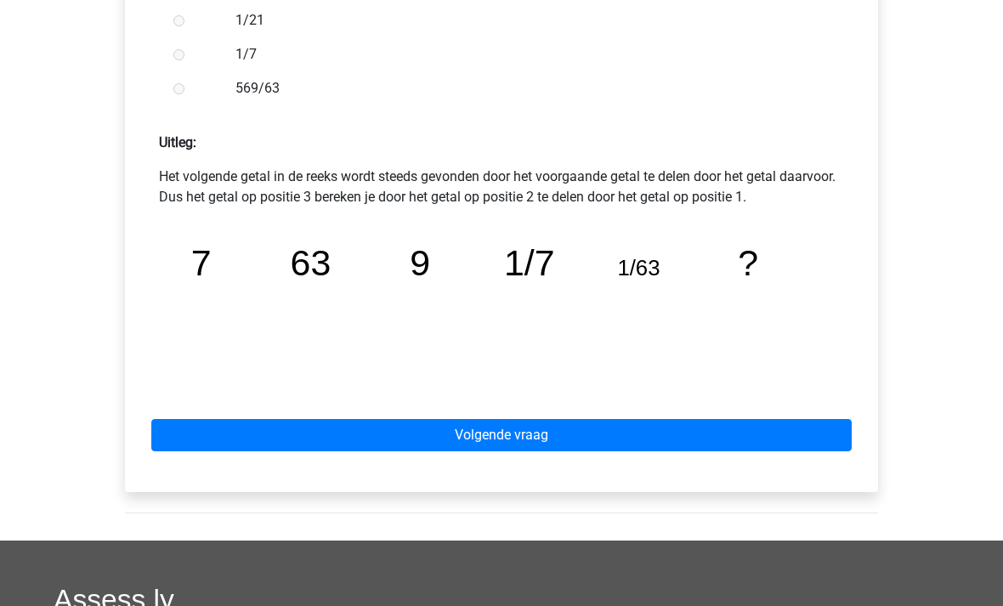
scroll to position [656, 0]
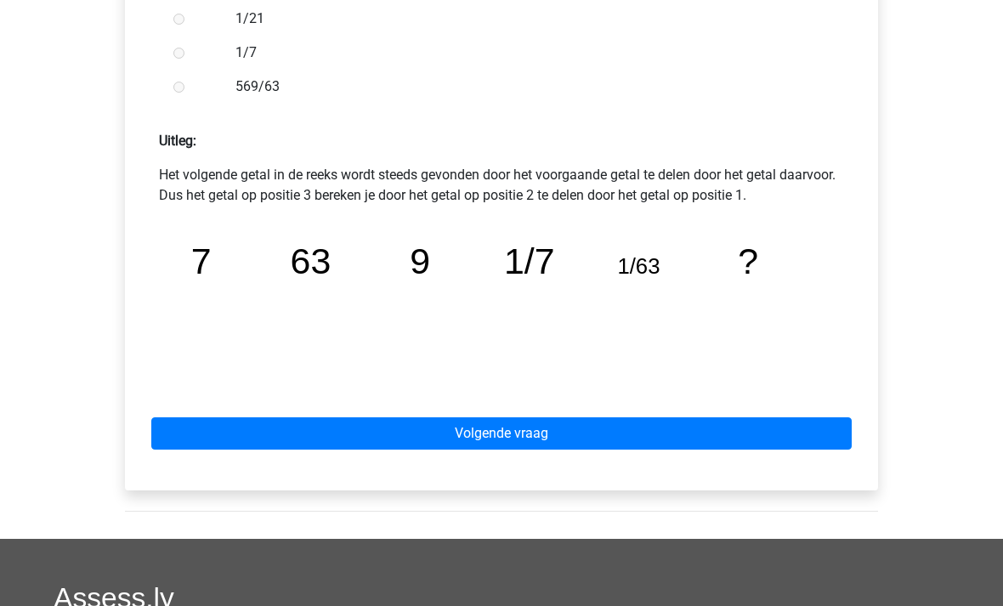
click at [613, 441] on link "Volgende vraag" at bounding box center [501, 434] width 700 height 32
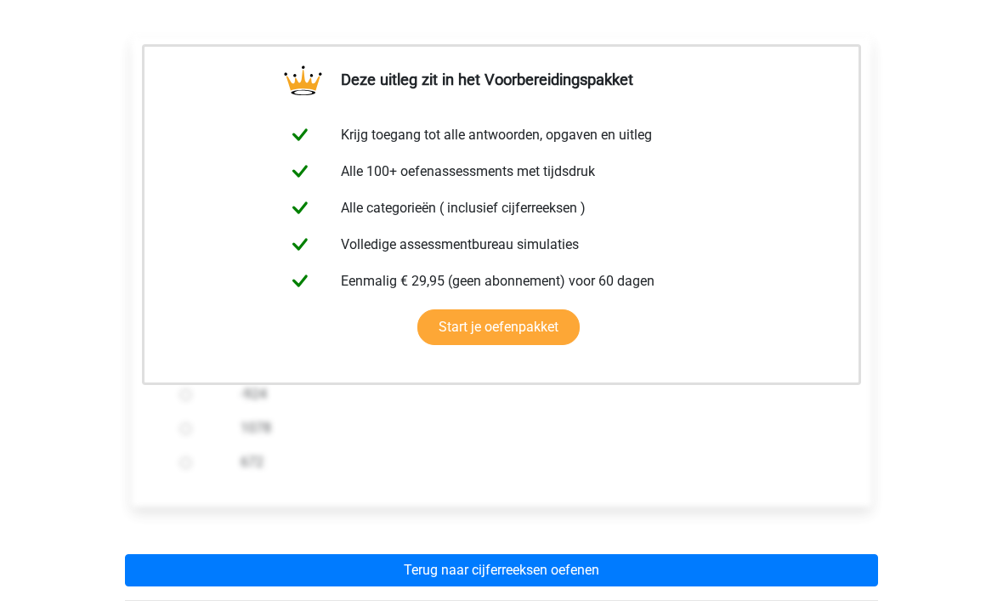
scroll to position [439, 0]
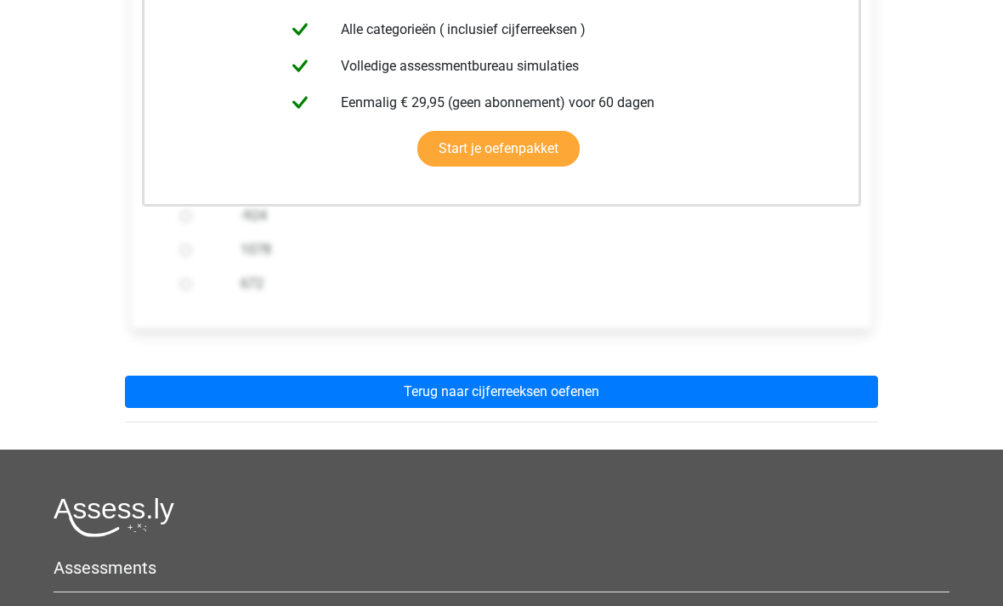
click at [637, 395] on link "Terug naar cijferreeksen oefenen" at bounding box center [501, 393] width 753 height 32
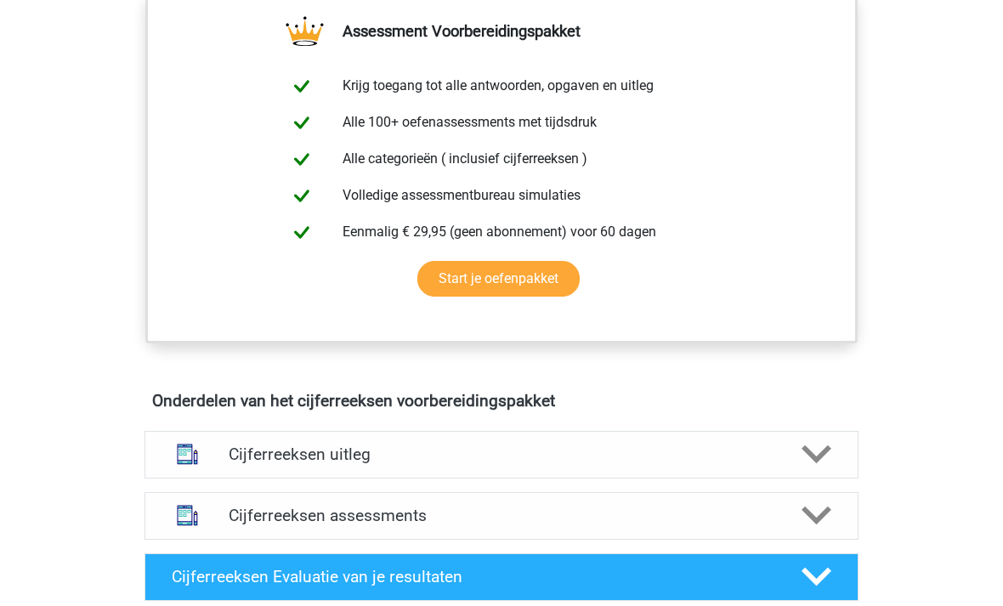
click at [563, 465] on h4 "Cijferreeksen uitleg" at bounding box center [502, 455] width 546 height 20
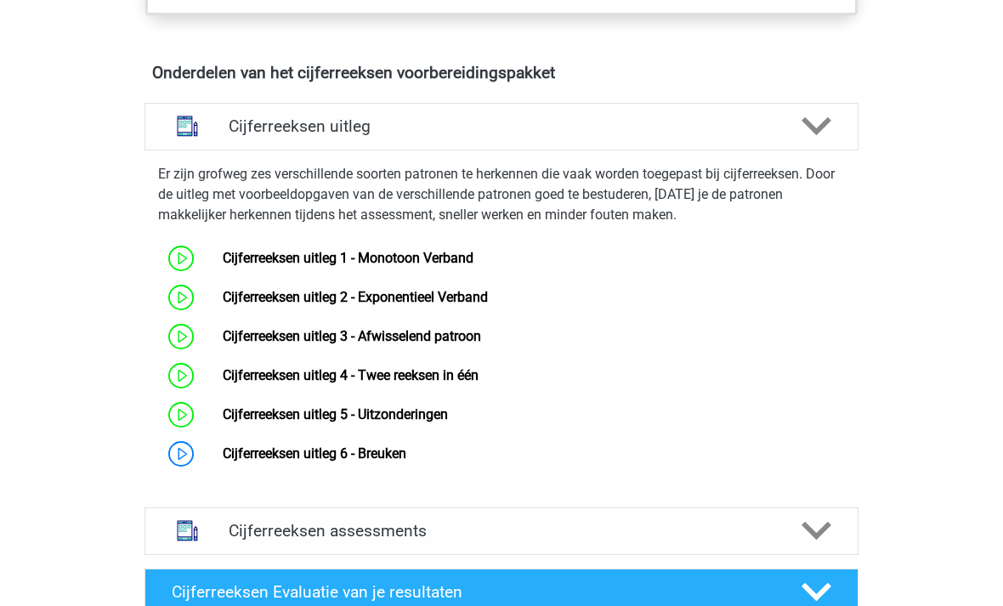
scroll to position [977, 0]
click at [403, 462] on link "Cijferreeksen uitleg 6 - Breuken" at bounding box center [315, 453] width 184 height 16
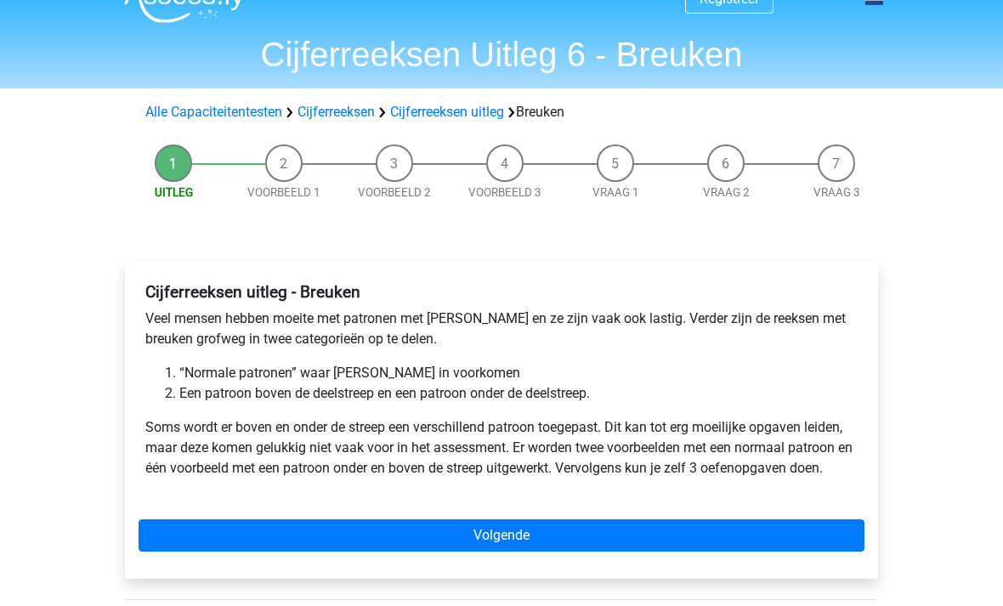
scroll to position [31, 0]
click at [540, 549] on link "Volgende" at bounding box center [502, 535] width 726 height 32
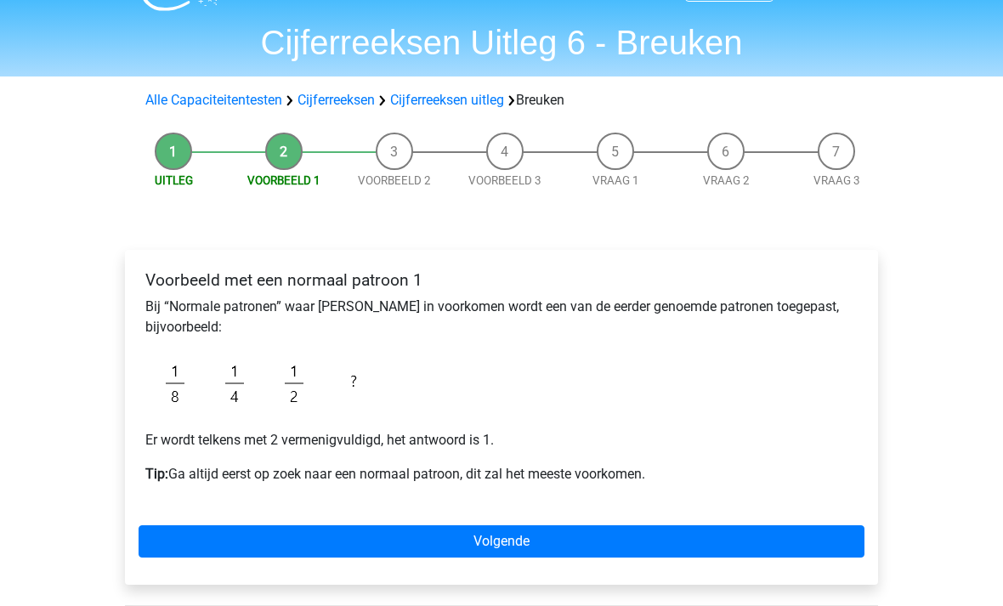
scroll to position [42, 0]
click at [606, 545] on link "Volgende" at bounding box center [502, 541] width 726 height 32
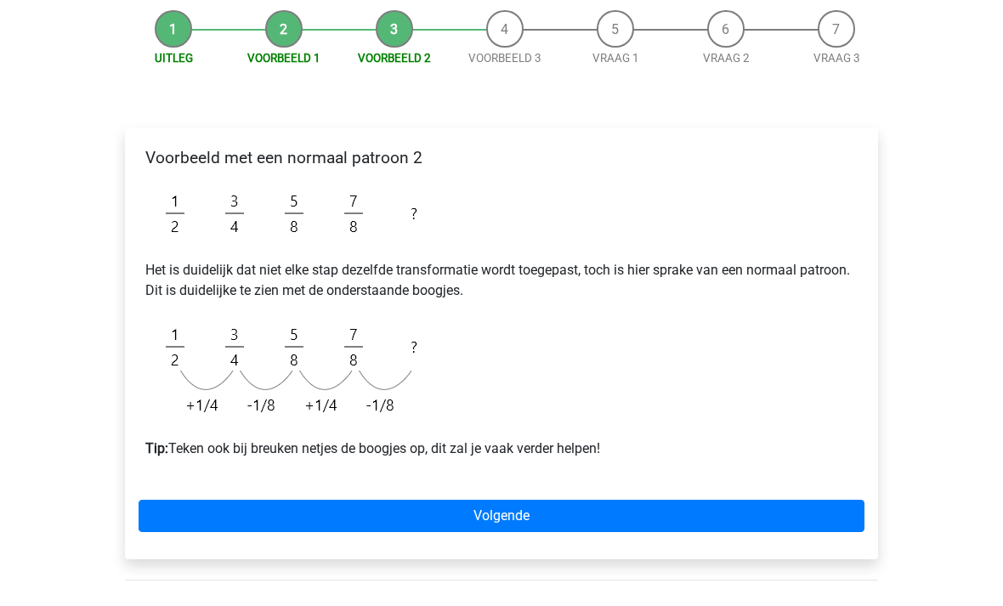
scroll to position [164, 0]
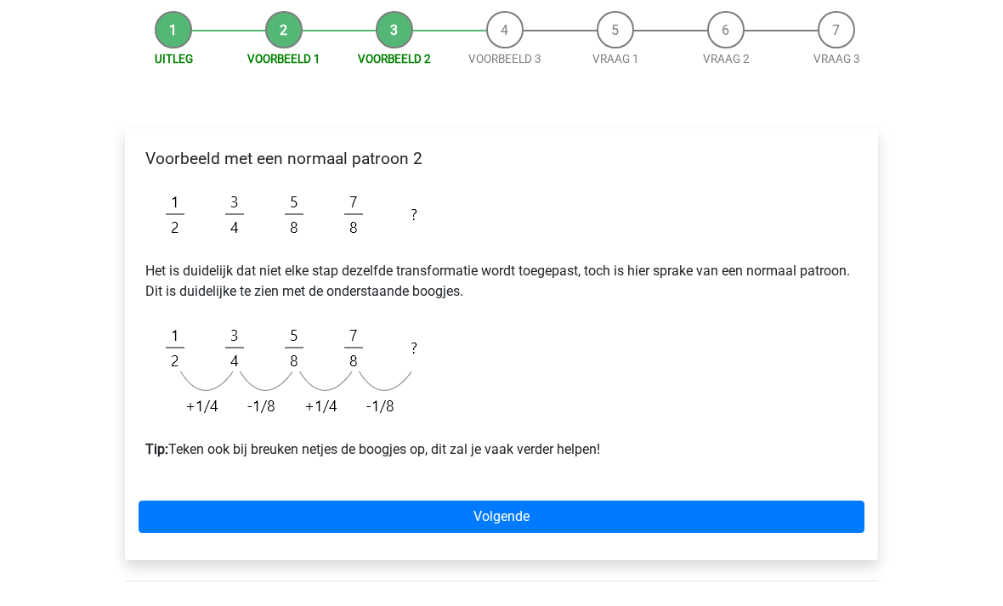
click at [603, 516] on link "Volgende" at bounding box center [502, 517] width 726 height 32
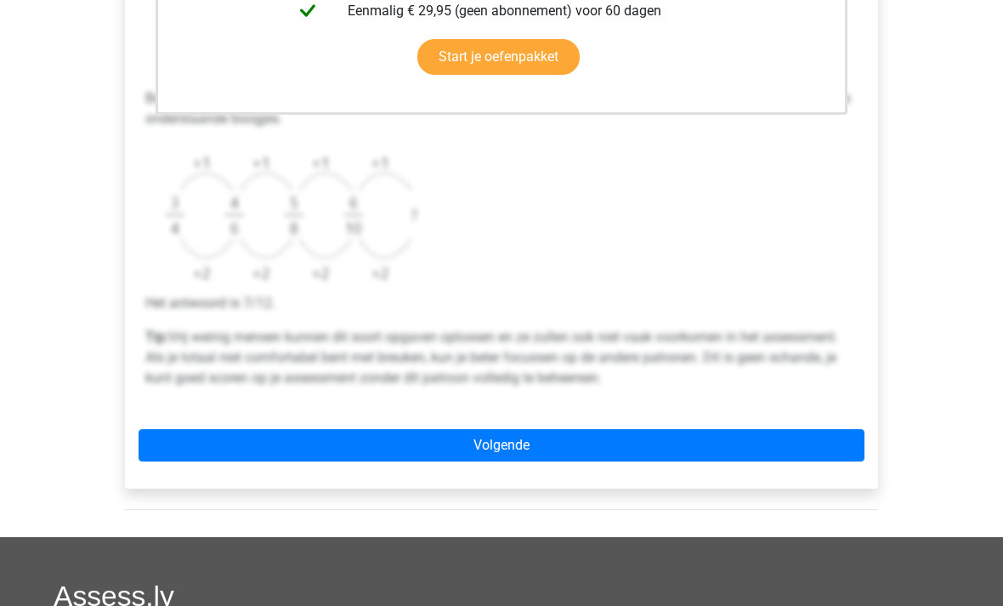
scroll to position [563, 0]
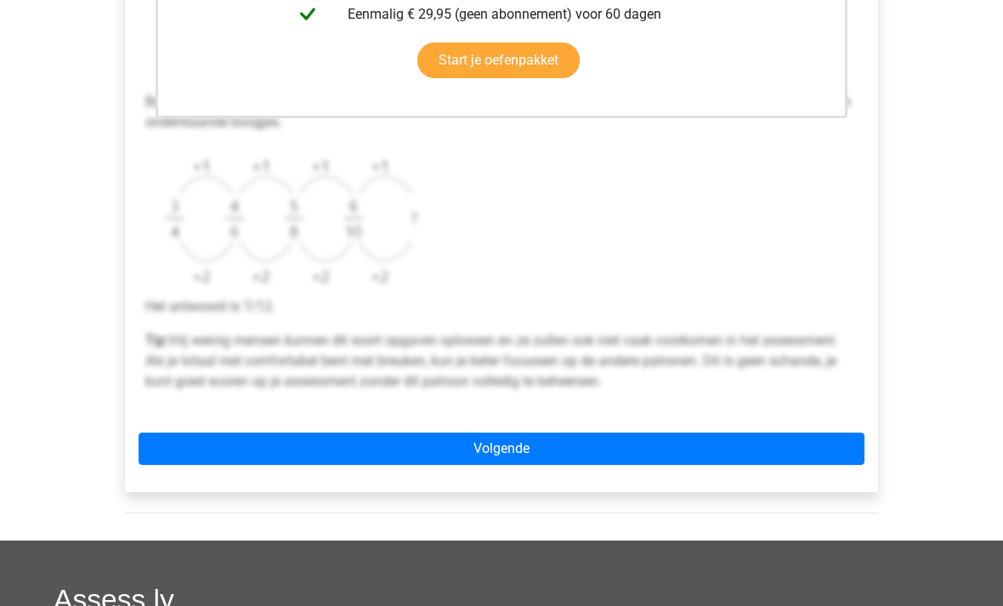
click at [677, 438] on link "Volgende" at bounding box center [502, 449] width 726 height 32
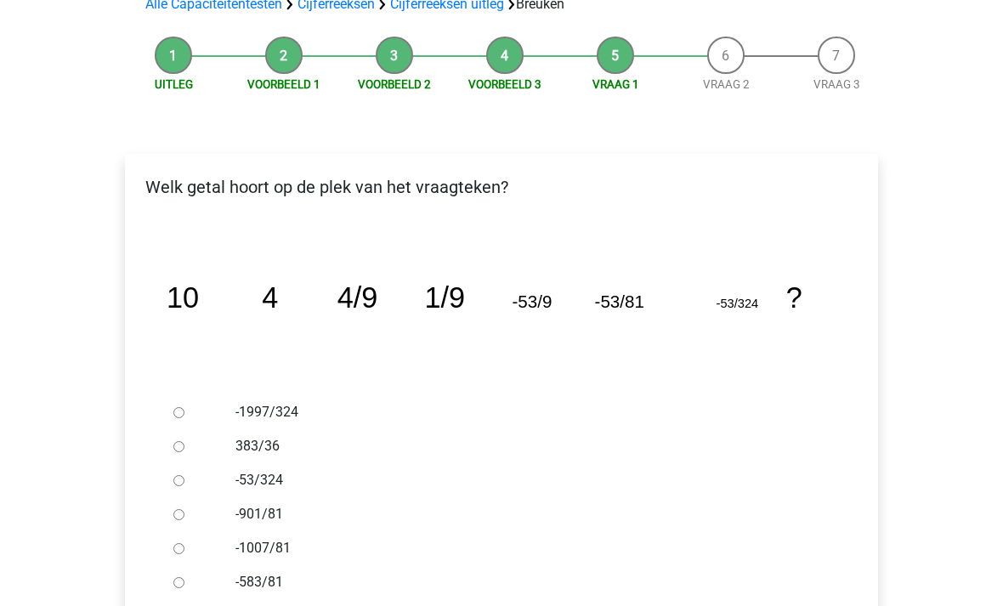
scroll to position [139, 0]
click at [195, 405] on div at bounding box center [195, 412] width 56 height 34
click at [295, 409] on label "-1997/324" at bounding box center [529, 412] width 588 height 20
click at [184, 409] on input "-1997/324" at bounding box center [178, 412] width 11 height 11
radio input "true"
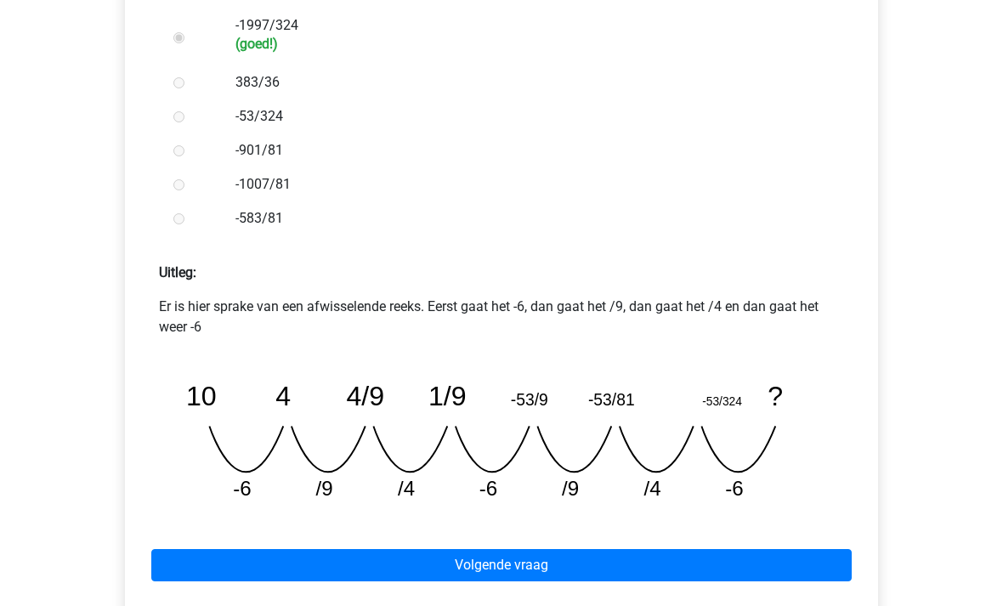
scroll to position [544, 0]
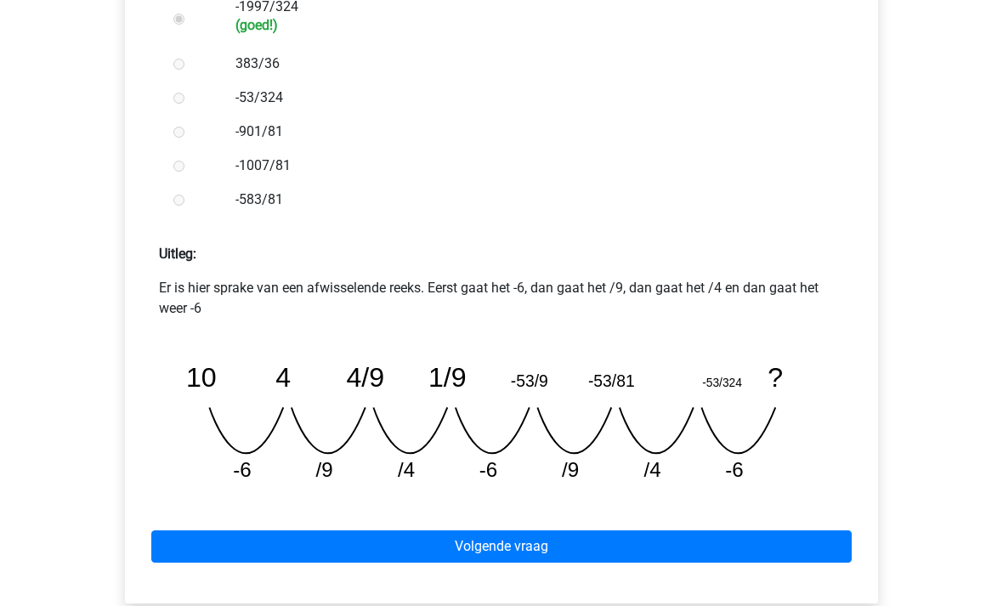
click at [592, 532] on link "Volgende vraag" at bounding box center [501, 546] width 700 height 32
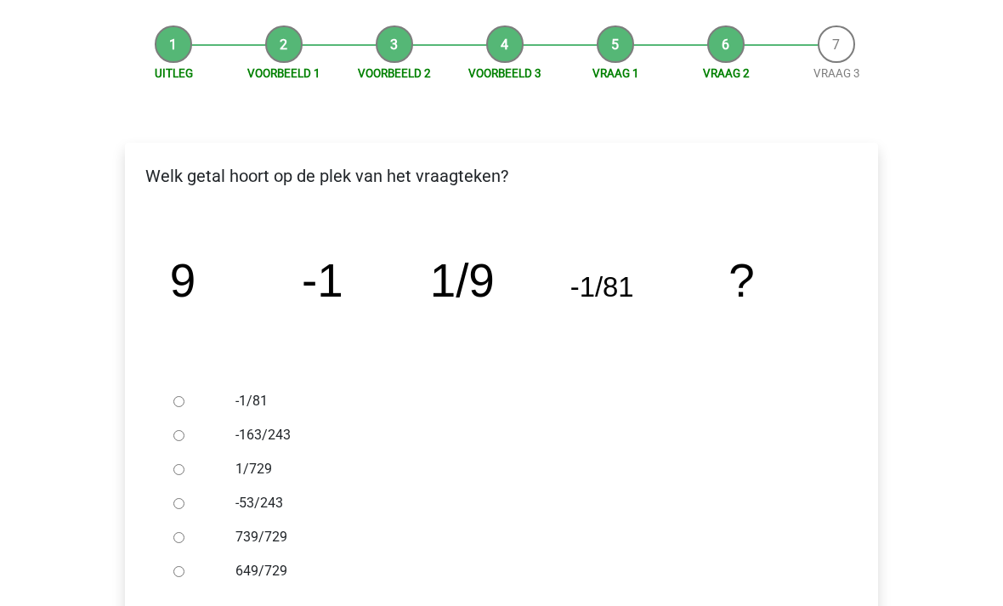
scroll to position [150, 0]
click at [193, 467] on div at bounding box center [195, 469] width 56 height 34
click at [203, 462] on div at bounding box center [195, 469] width 56 height 34
click at [278, 469] on label "1/729" at bounding box center [529, 469] width 588 height 20
click at [184, 469] on input "1/729" at bounding box center [178, 469] width 11 height 11
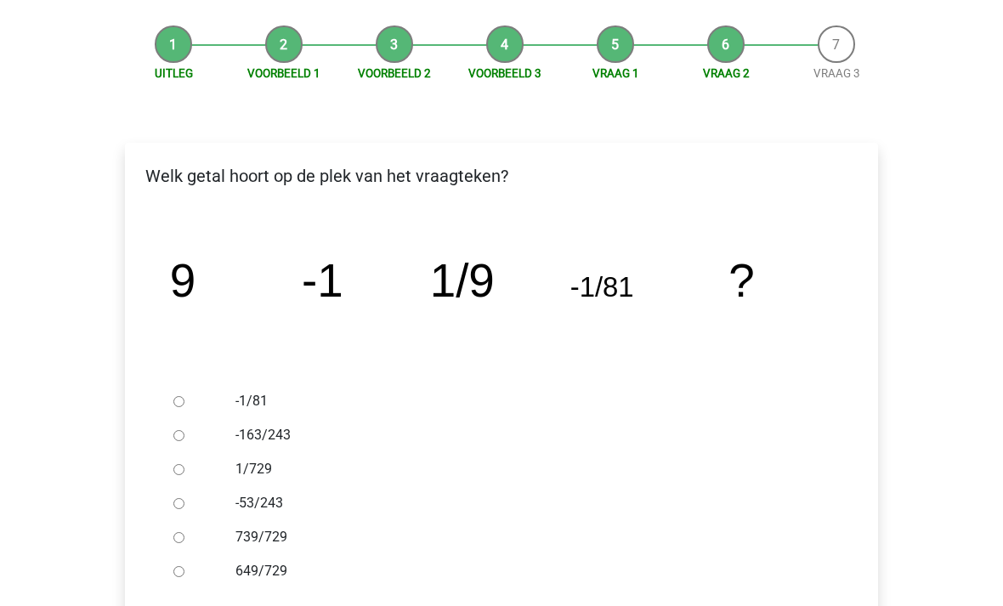
radio input "true"
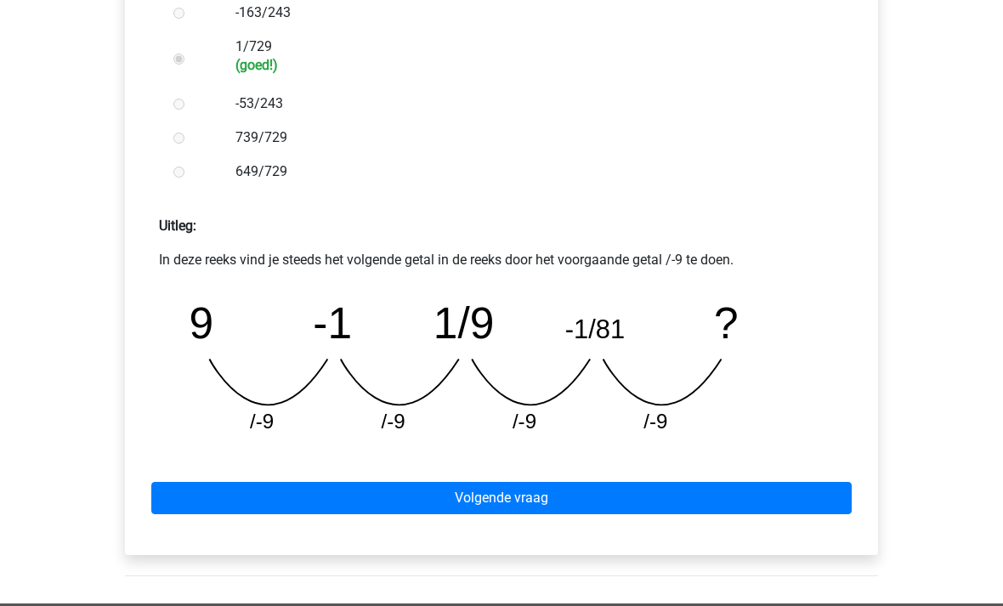
scroll to position [572, 0]
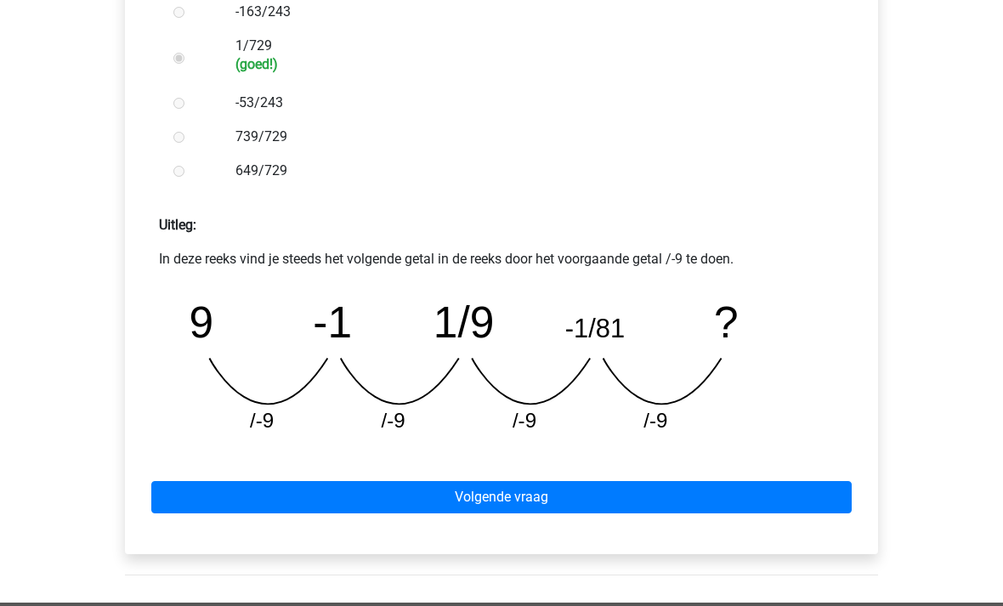
click at [608, 504] on link "Volgende vraag" at bounding box center [501, 498] width 700 height 32
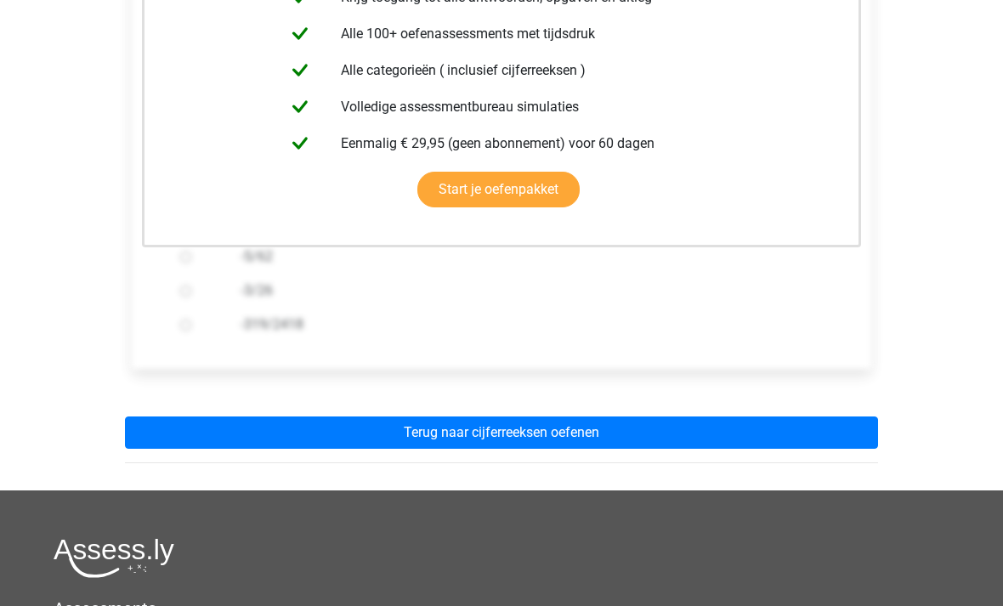
scroll to position [407, 0]
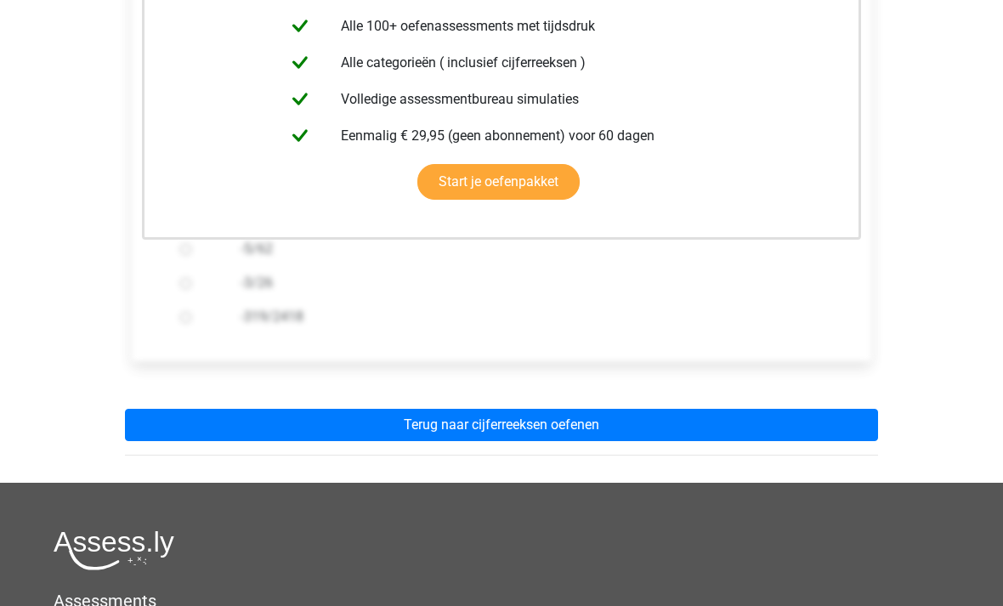
click at [656, 428] on link "Terug naar cijferreeksen oefenen" at bounding box center [501, 425] width 753 height 32
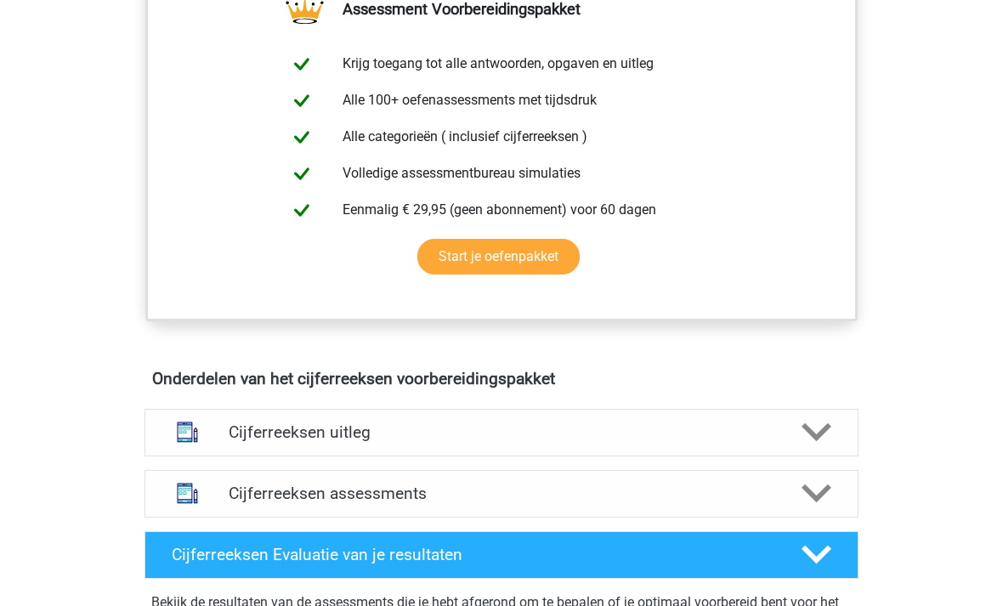
click at [620, 442] on h4 "Cijferreeksen uitleg" at bounding box center [502, 432] width 546 height 20
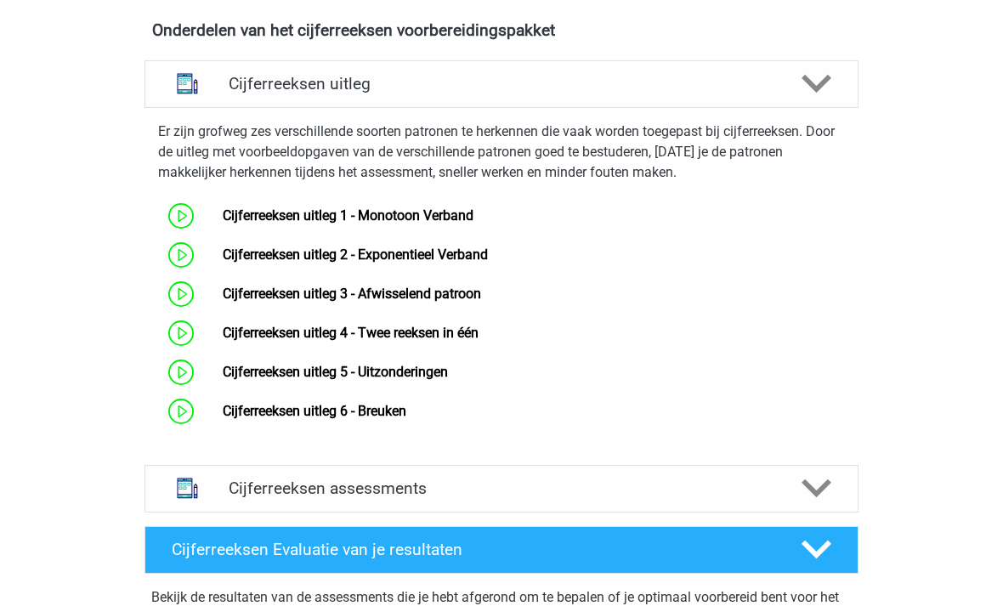
scroll to position [1019, 0]
